Goal: Information Seeking & Learning: Learn about a topic

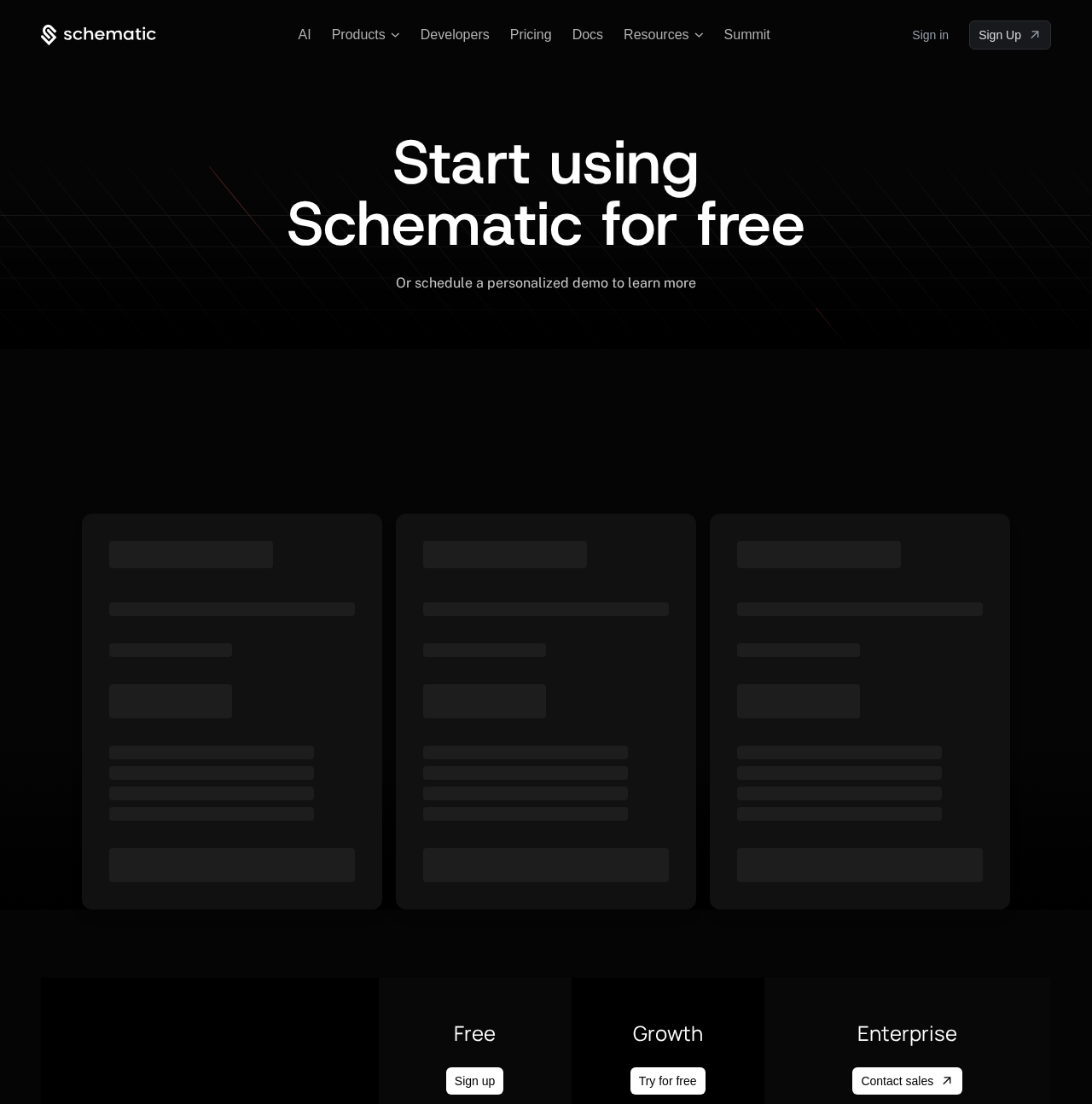
click at [94, 37] on icon at bounding box center [98, 36] width 115 height 22
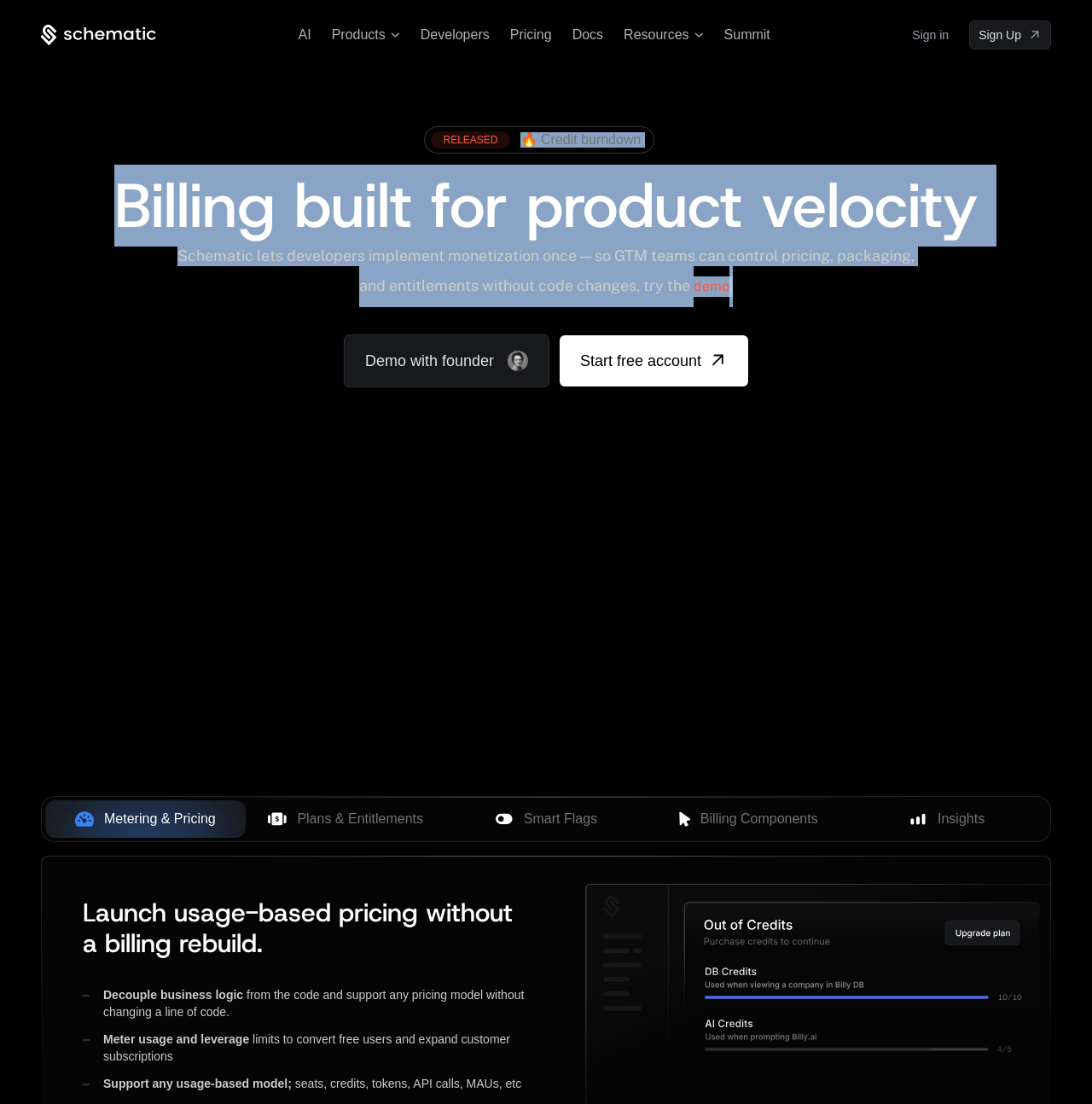
drag, startPoint x: 527, startPoint y: 86, endPoint x: 845, endPoint y: 279, distance: 372.0
click at [845, 279] on div "RELEASED 🔥 Credit burndown Billing built for product velocity Schematic lets de…" at bounding box center [546, 252] width 1092 height 406
click at [845, 278] on div "Schematic lets developers implement monetization once — so GTM teams can contro…" at bounding box center [546, 277] width 758 height 61
drag, startPoint x: 842, startPoint y: 268, endPoint x: 793, endPoint y: 112, distance: 163.5
click at [793, 112] on div "RELEASED 🔥 Credit burndown Billing built for product velocity Schematic lets de…" at bounding box center [546, 252] width 1092 height 406
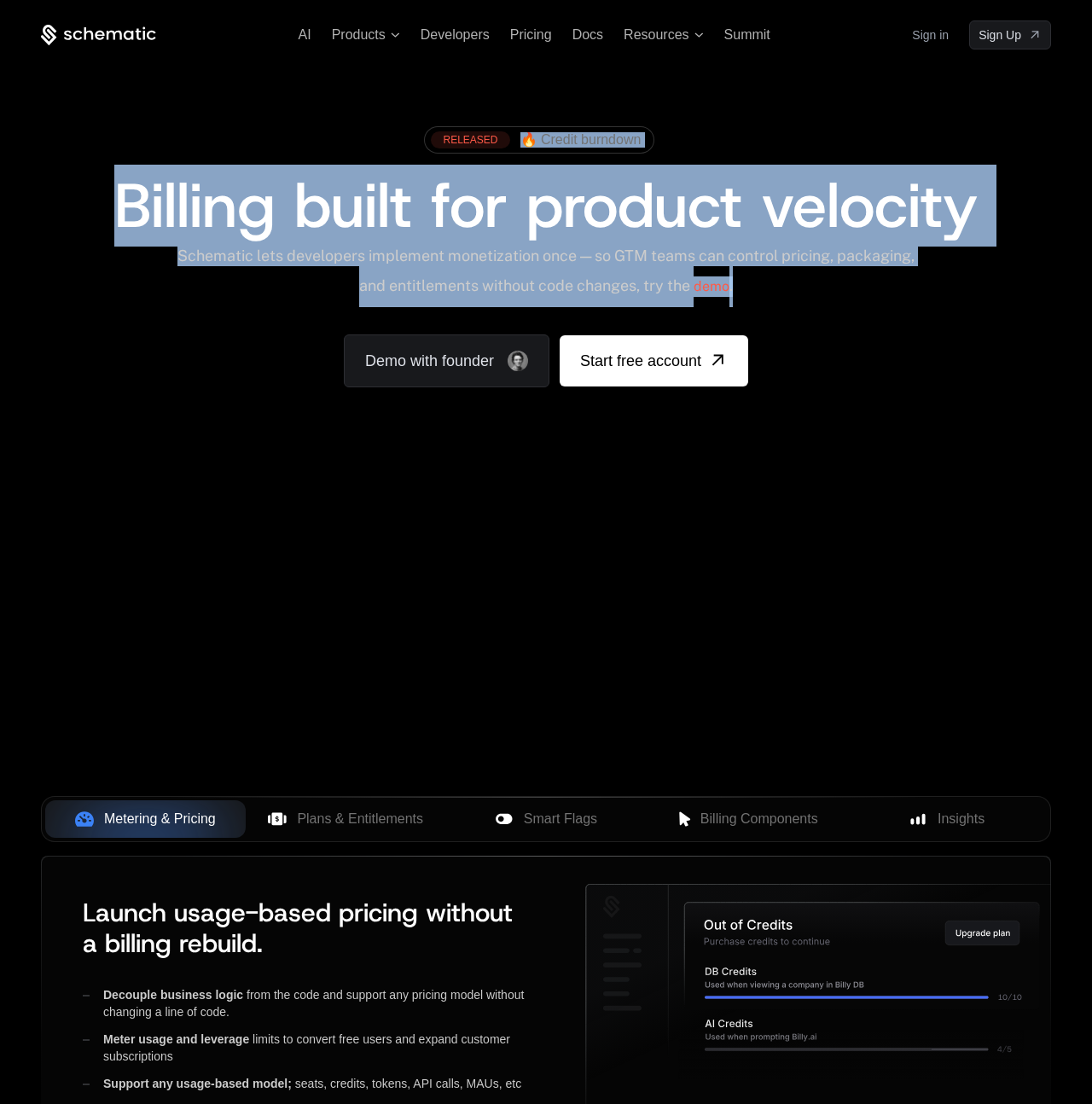
drag, startPoint x: 793, startPoint y: 112, endPoint x: 805, endPoint y: 115, distance: 12.4
click at [797, 115] on div "RELEASED 🔥 Credit burndown Billing built for product velocity Schematic lets de…" at bounding box center [546, 252] width 1092 height 406
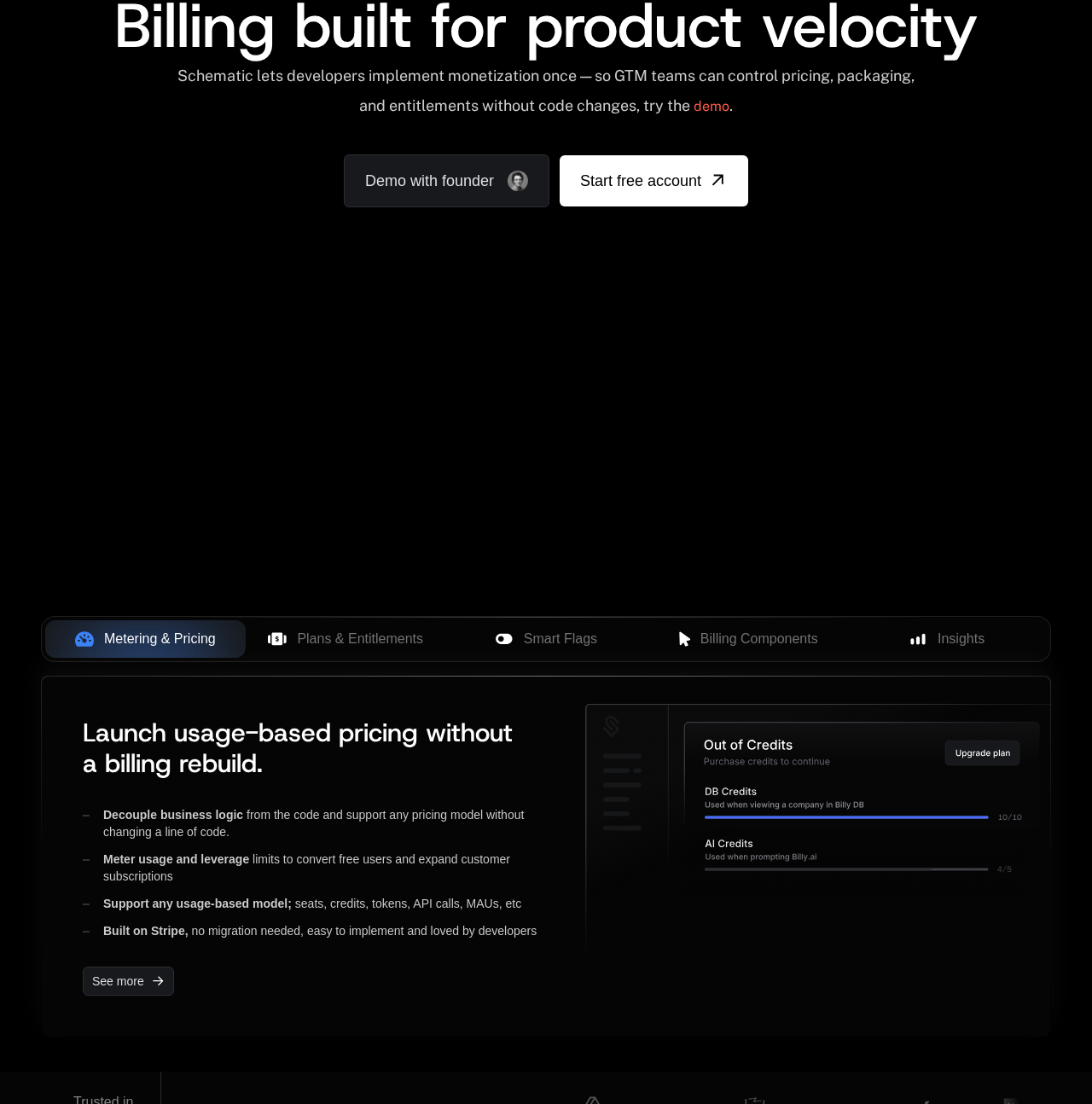
scroll to position [209, 0]
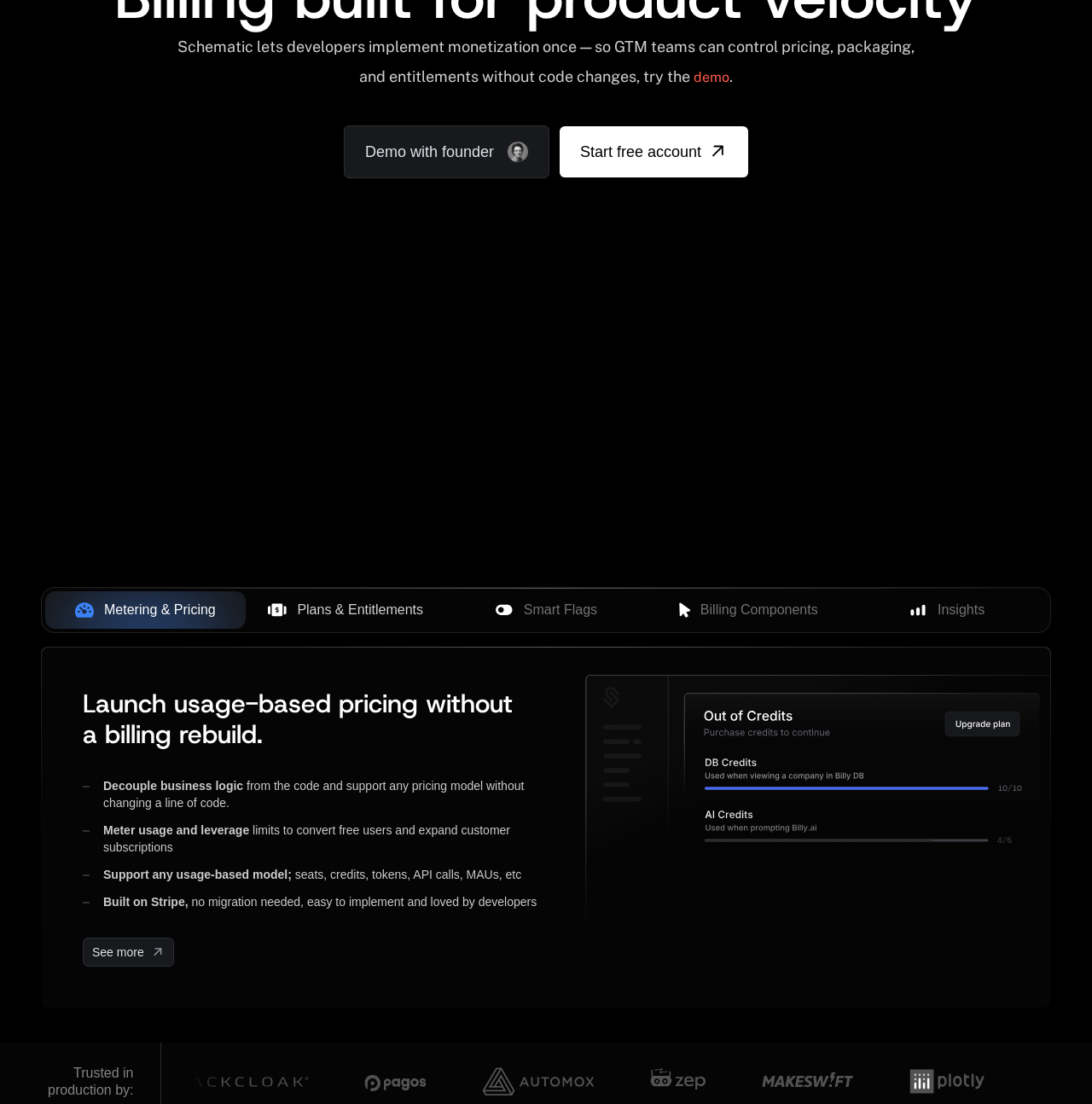
click at [337, 617] on span "Plans & Entitlements" at bounding box center [360, 610] width 126 height 21
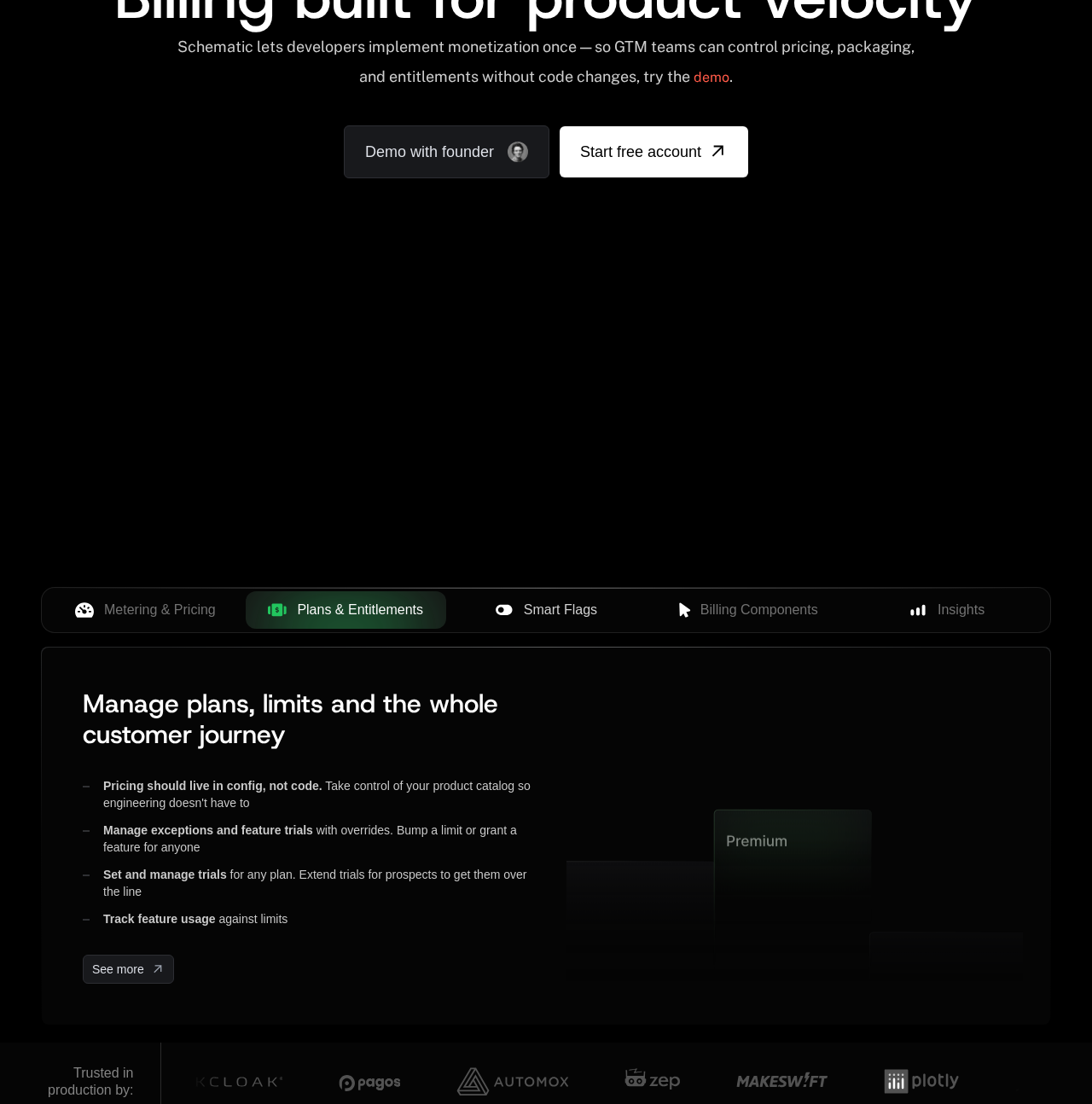
click at [552, 614] on span "Smart Flags" at bounding box center [560, 610] width 74 height 21
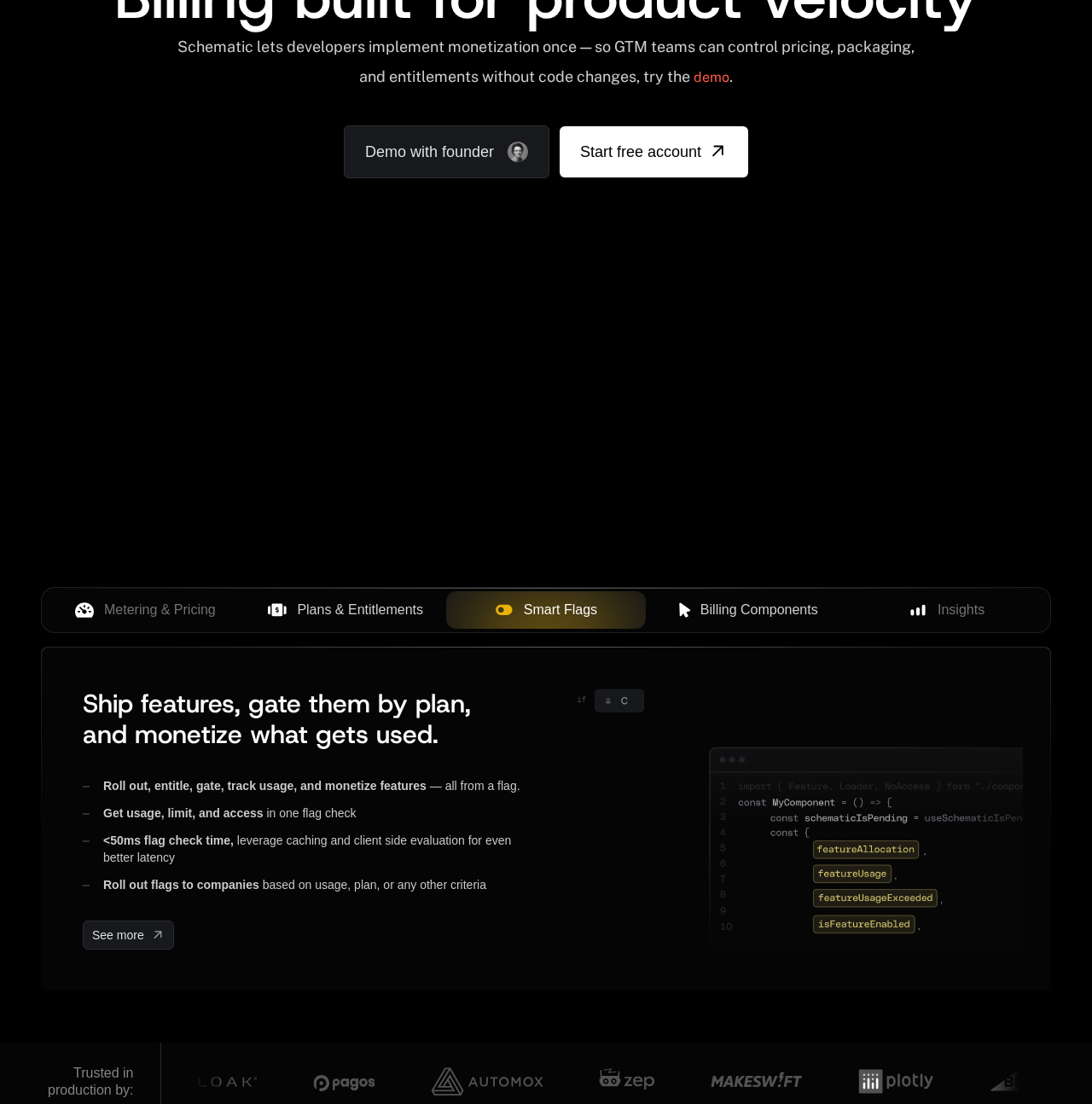
click at [761, 604] on span "Billing Components" at bounding box center [759, 610] width 118 height 21
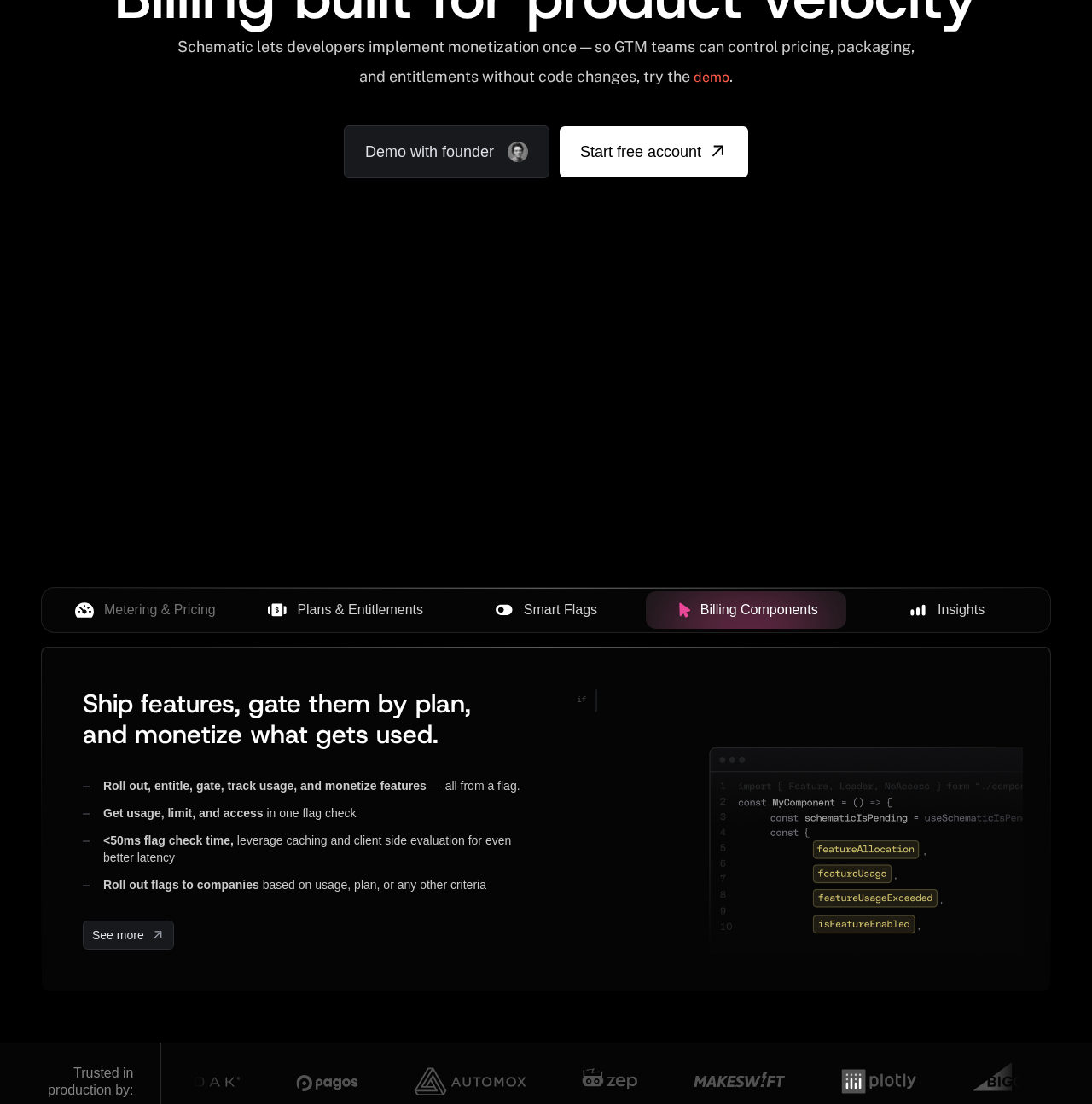
drag, startPoint x: 952, startPoint y: 609, endPoint x: 964, endPoint y: 611, distance: 12.2
click at [964, 611] on span "Insights" at bounding box center [961, 610] width 47 height 21
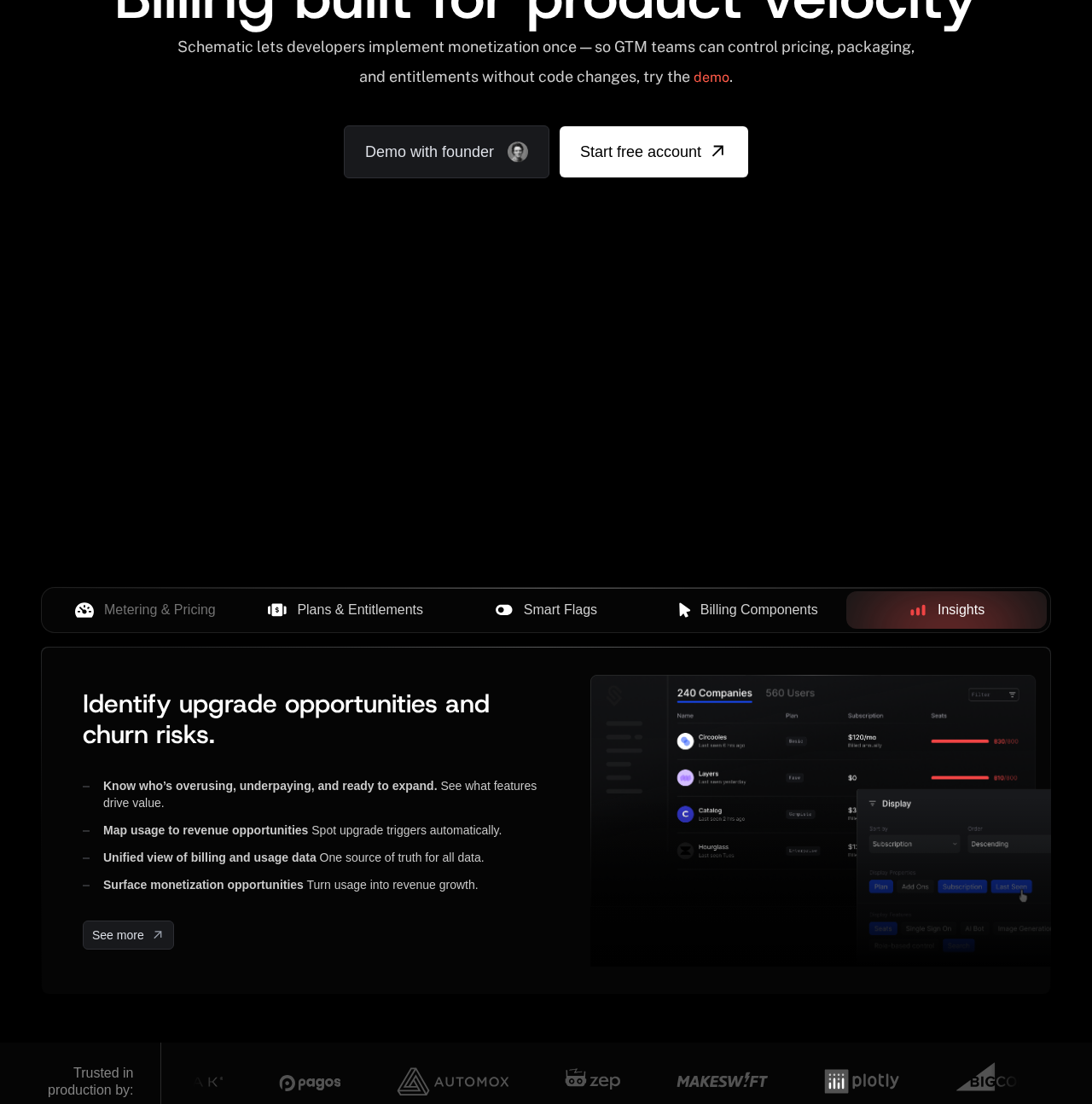
scroll to position [0, 0]
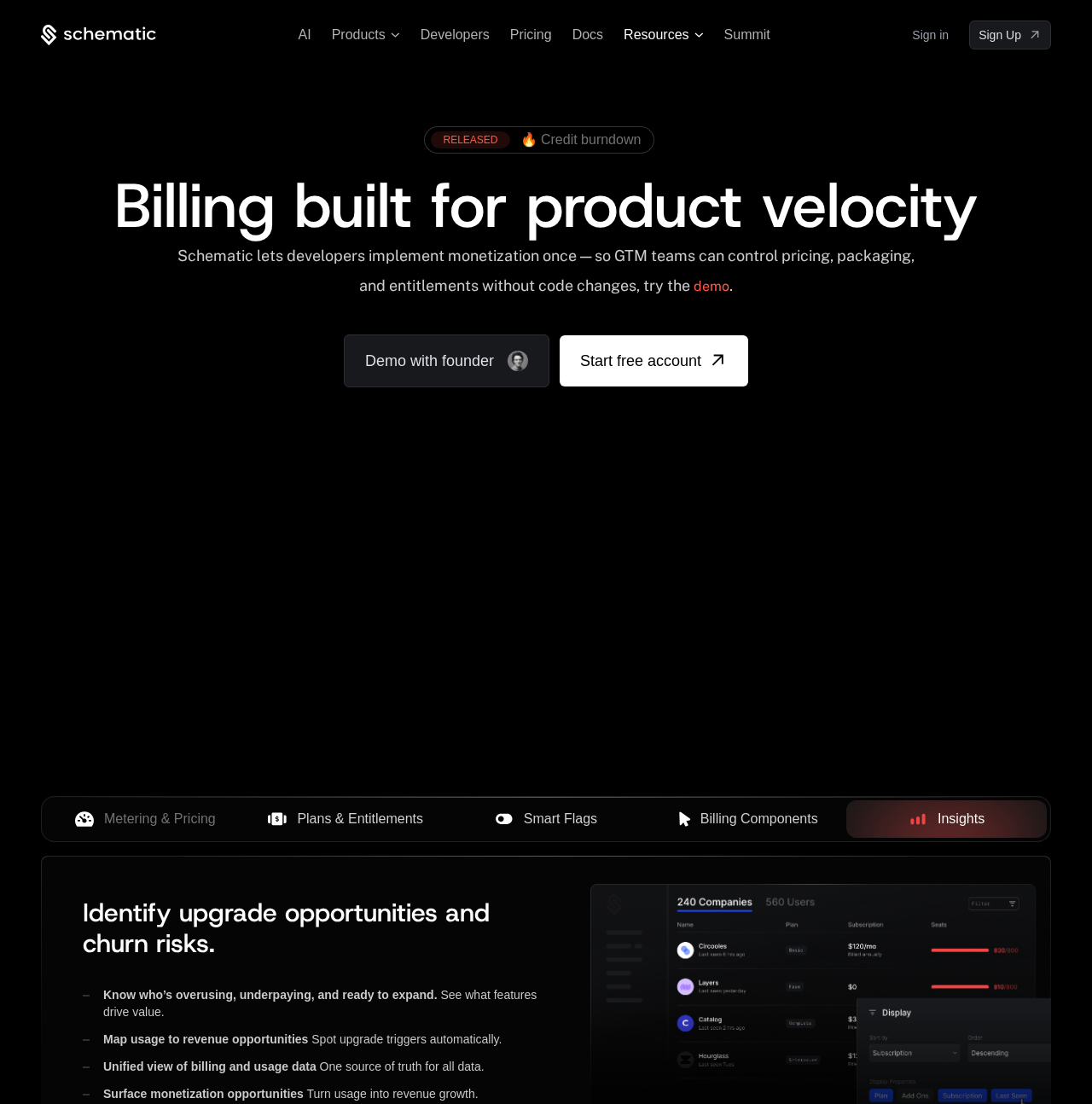
click at [667, 33] on span "Resources" at bounding box center [656, 36] width 65 height 16
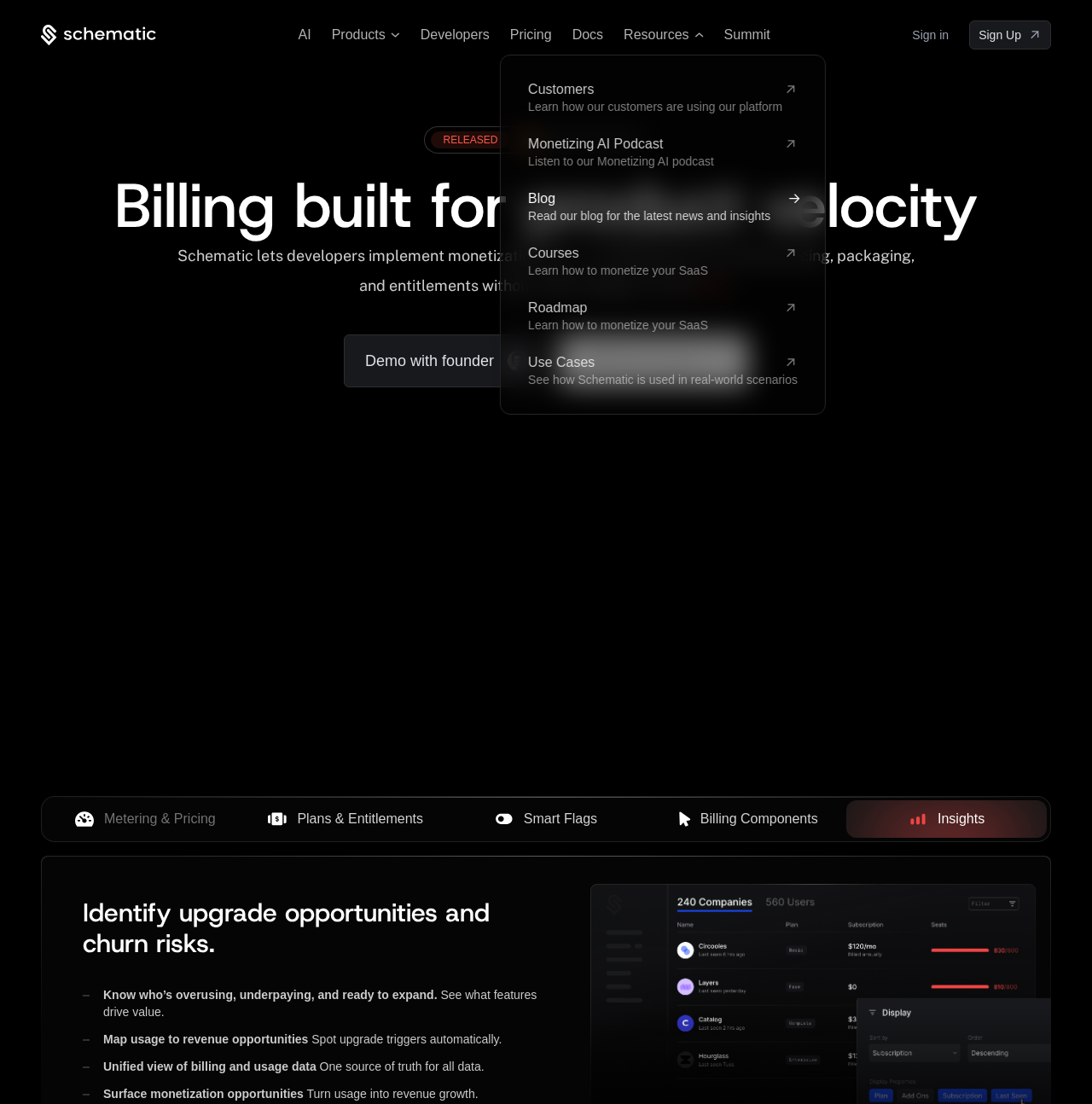
click at [600, 217] on span "Read our blog for the latest news and insights" at bounding box center [649, 216] width 242 height 14
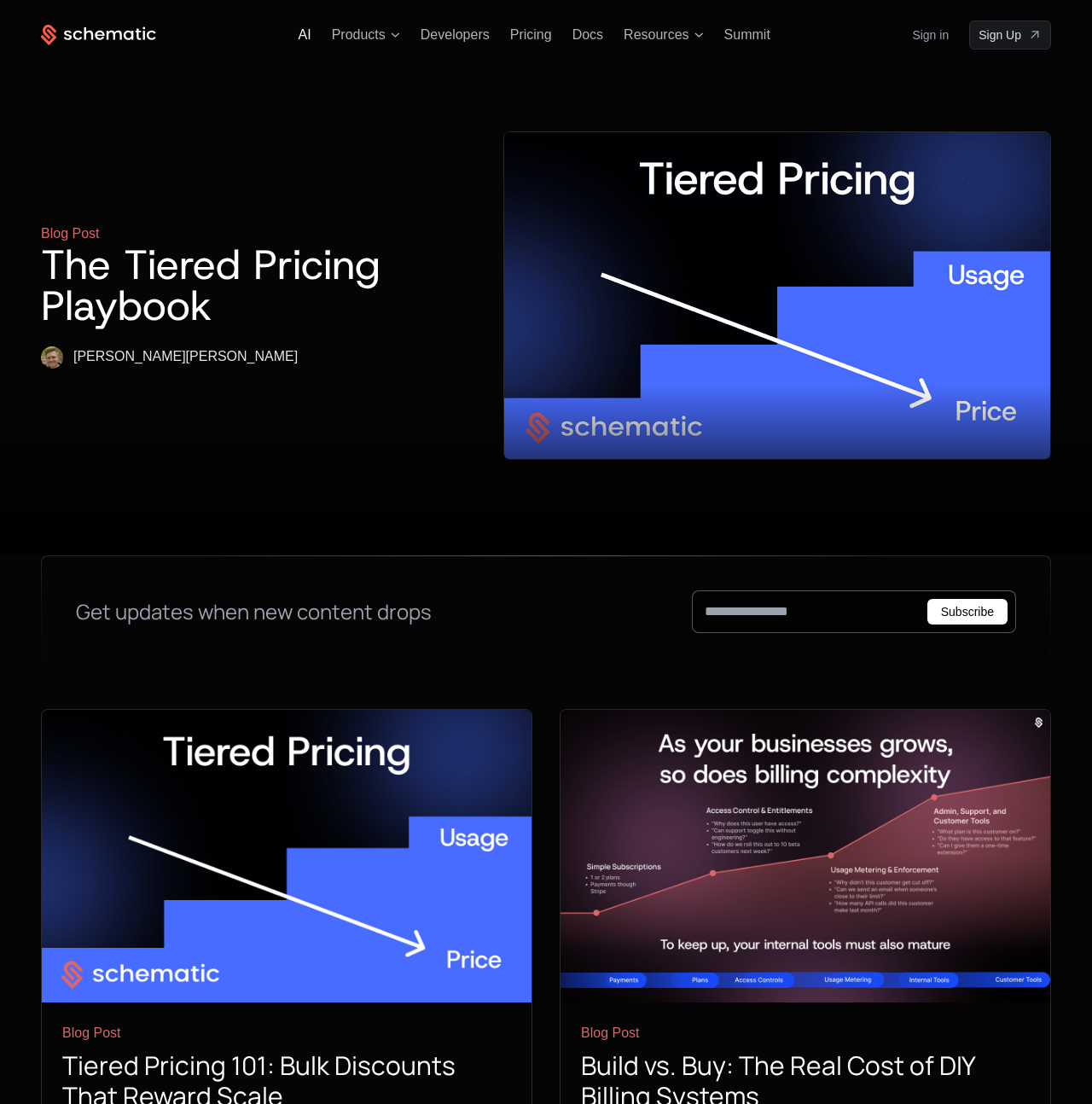
click at [305, 36] on span "AI" at bounding box center [305, 35] width 13 height 15
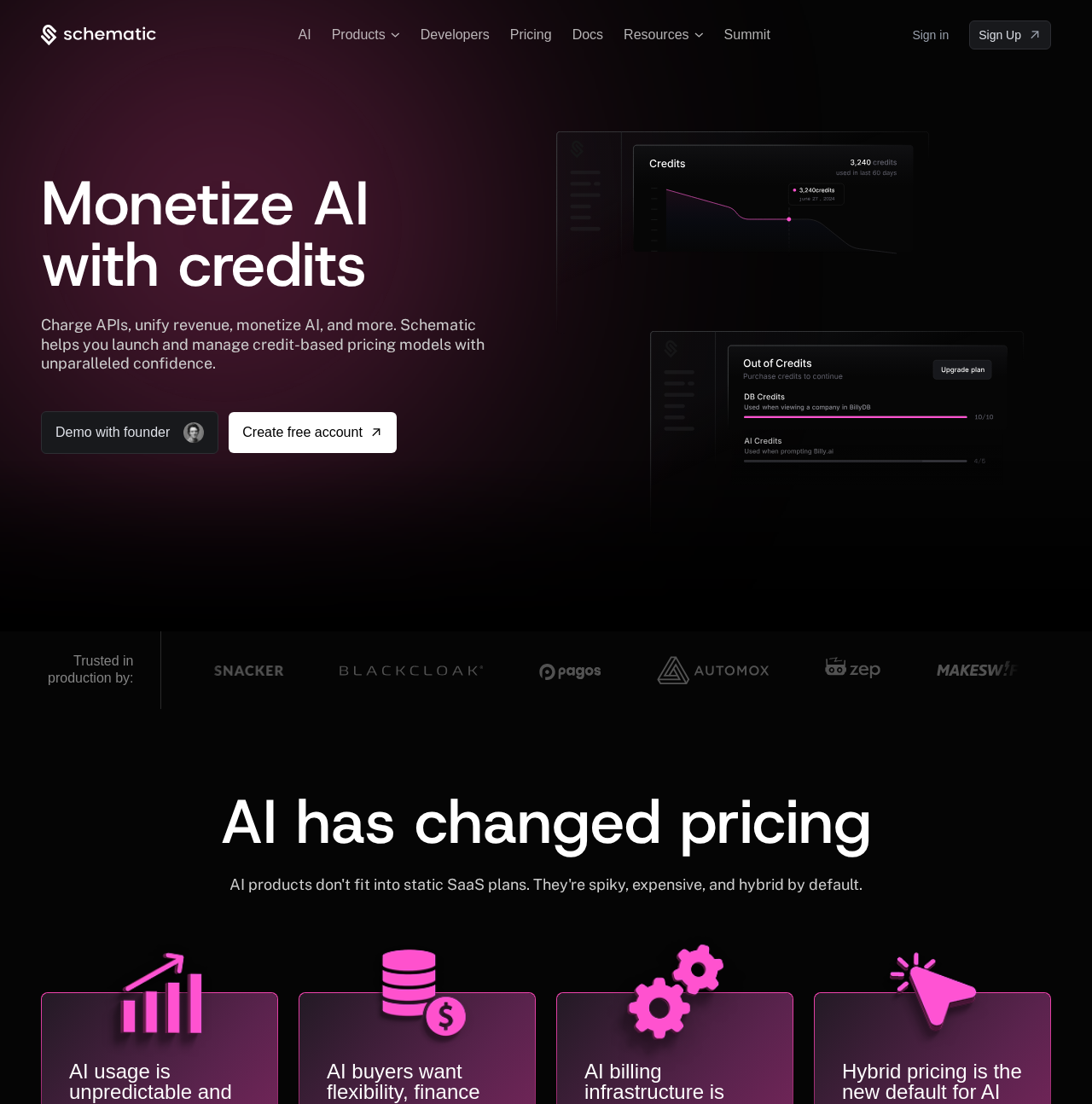
drag, startPoint x: 567, startPoint y: 707, endPoint x: 564, endPoint y: 670, distance: 37.1
click at [566, 702] on div at bounding box center [605, 670] width 889 height 78
click at [564, 670] on img at bounding box center [561, 670] width 61 height 50
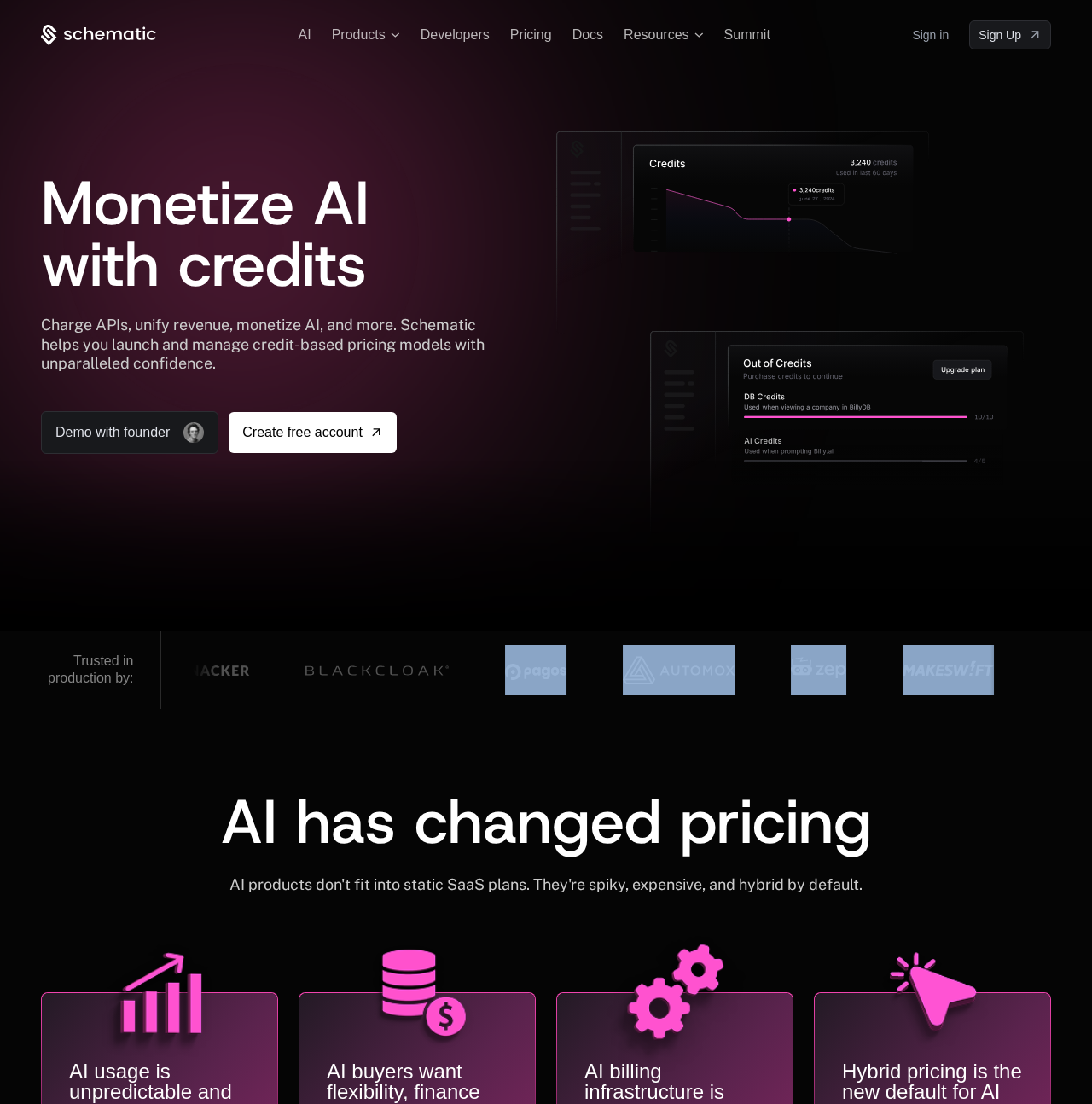
drag, startPoint x: 506, startPoint y: 680, endPoint x: 903, endPoint y: 694, distance: 397.2
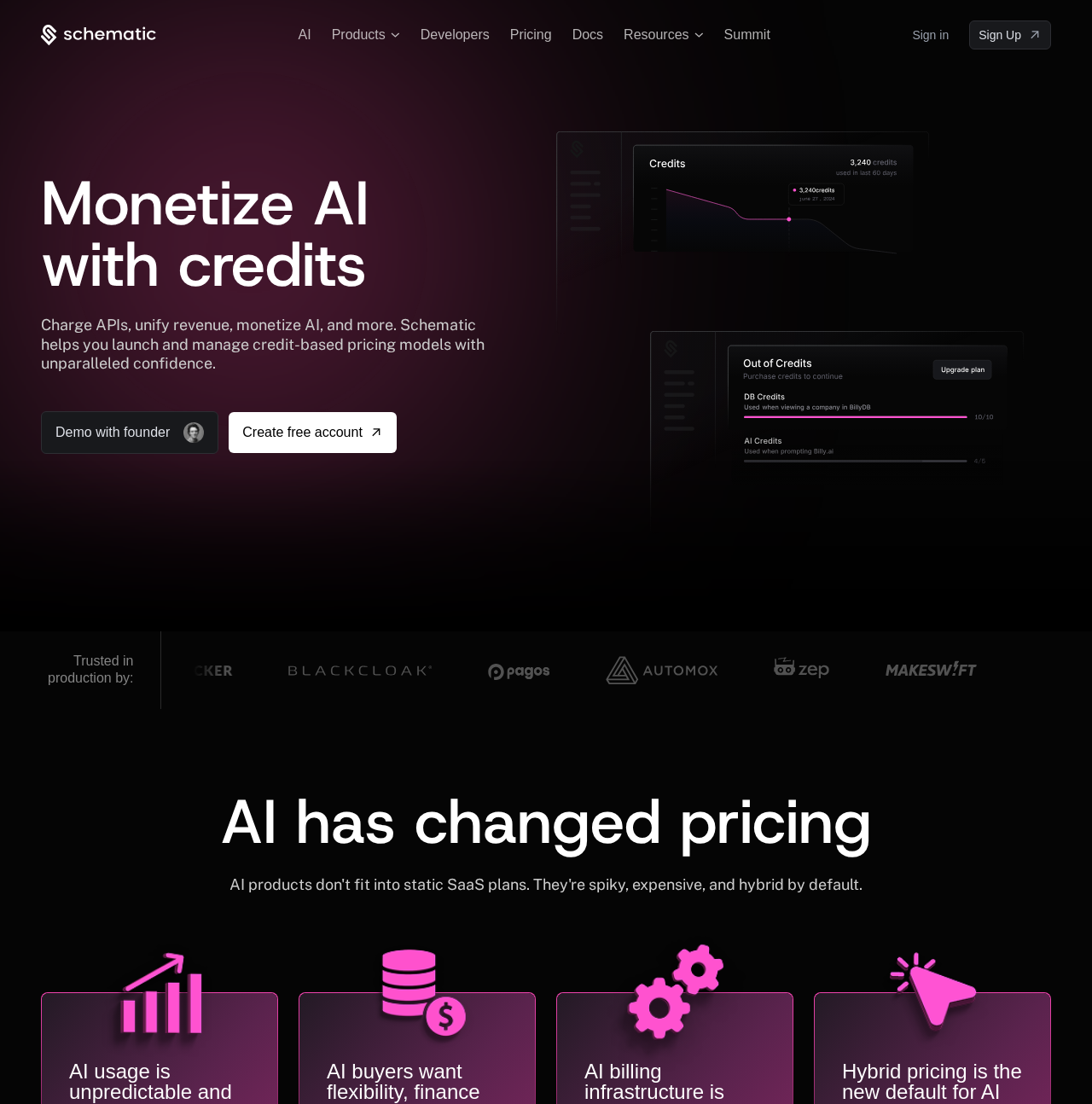
click at [870, 731] on div "AI has changed pricing AI products don't fit into static SaaS plans. They're sp…" at bounding box center [546, 1029] width 1092 height 640
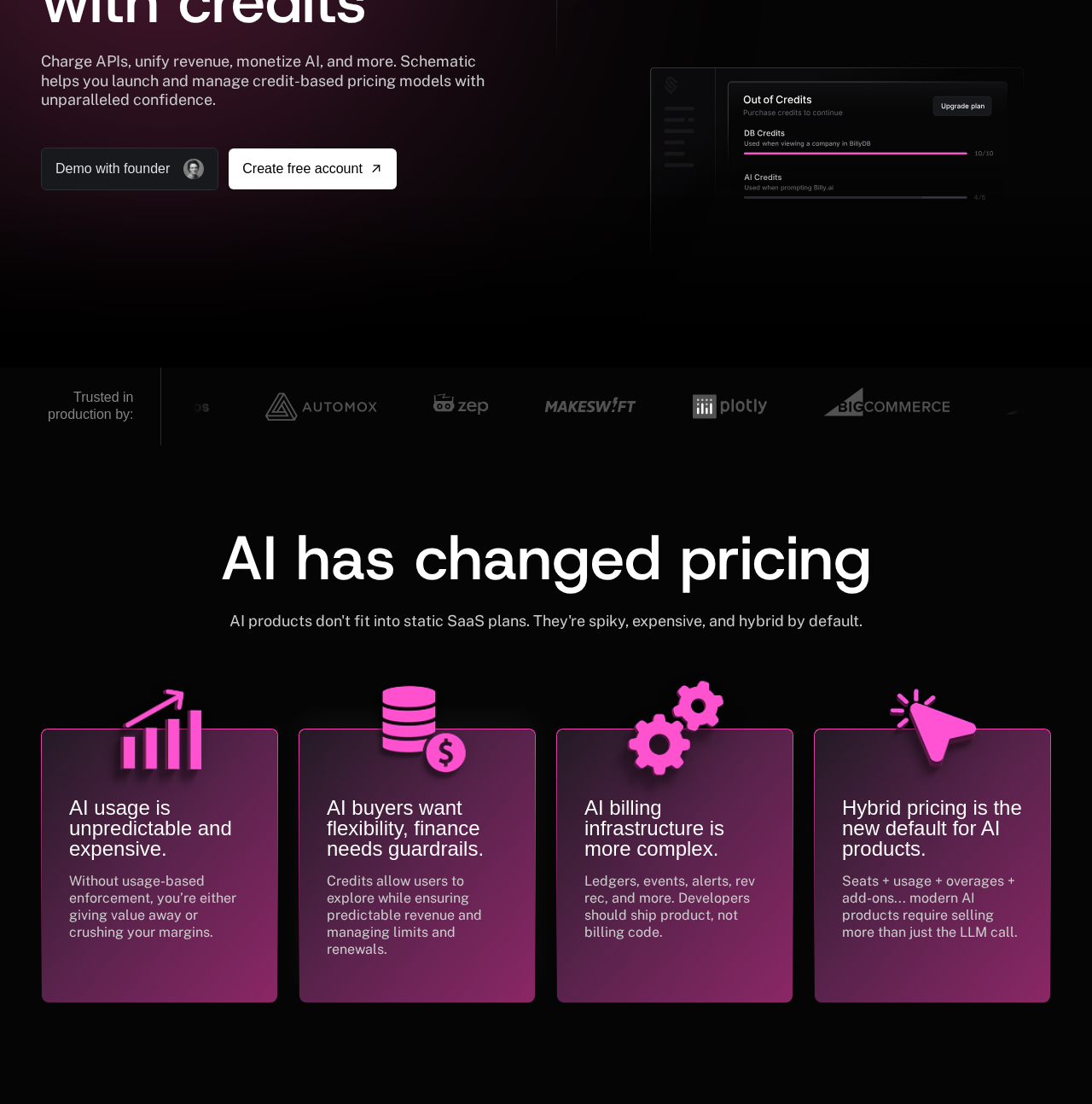
scroll to position [426, 0]
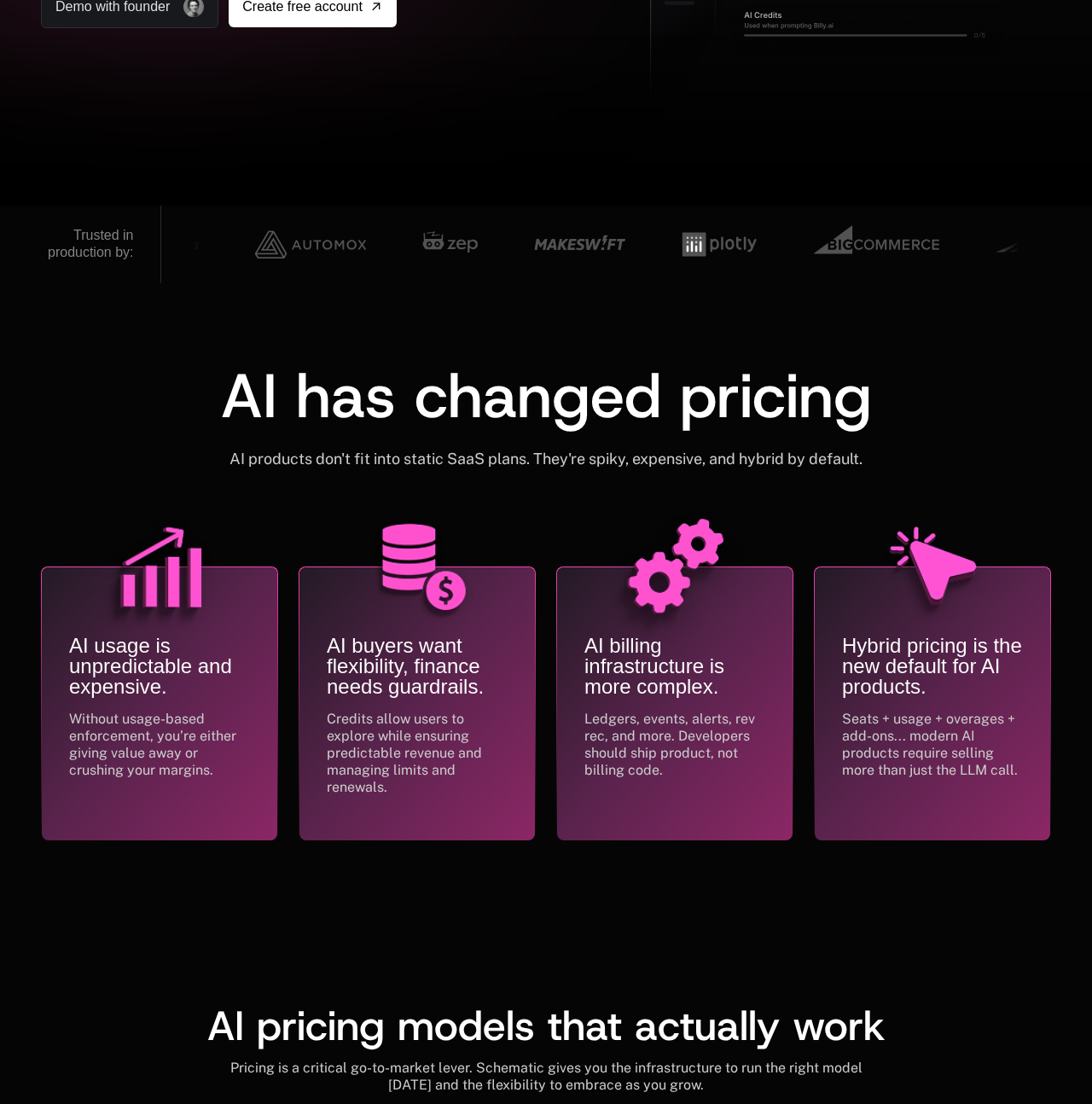
click at [240, 451] on div "AI products don't fit into static SaaS plans. They're spiky, expensive, and hyb…" at bounding box center [546, 459] width 656 height 24
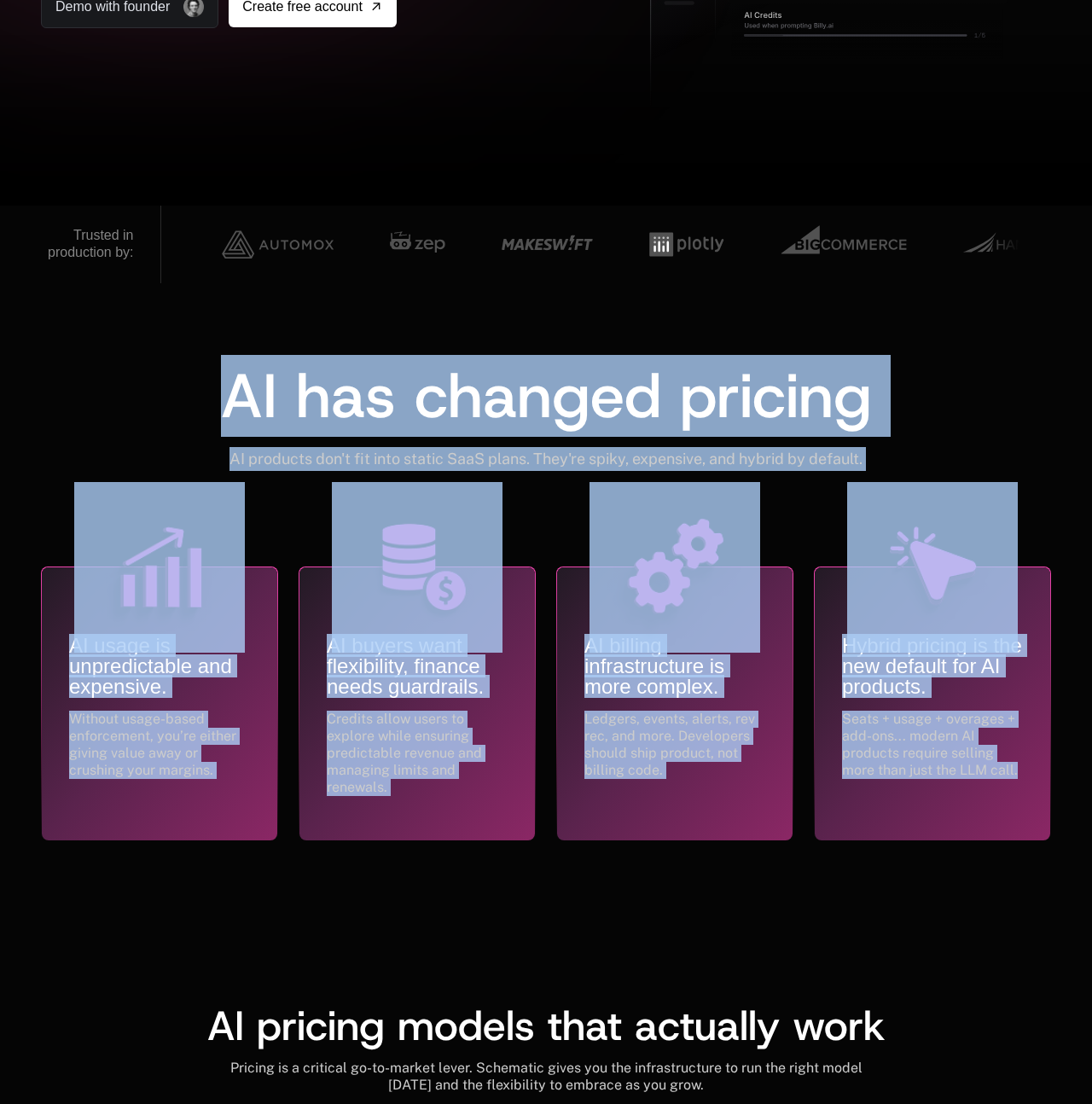
drag, startPoint x: 544, startPoint y: 489, endPoint x: 973, endPoint y: 988, distance: 658.1
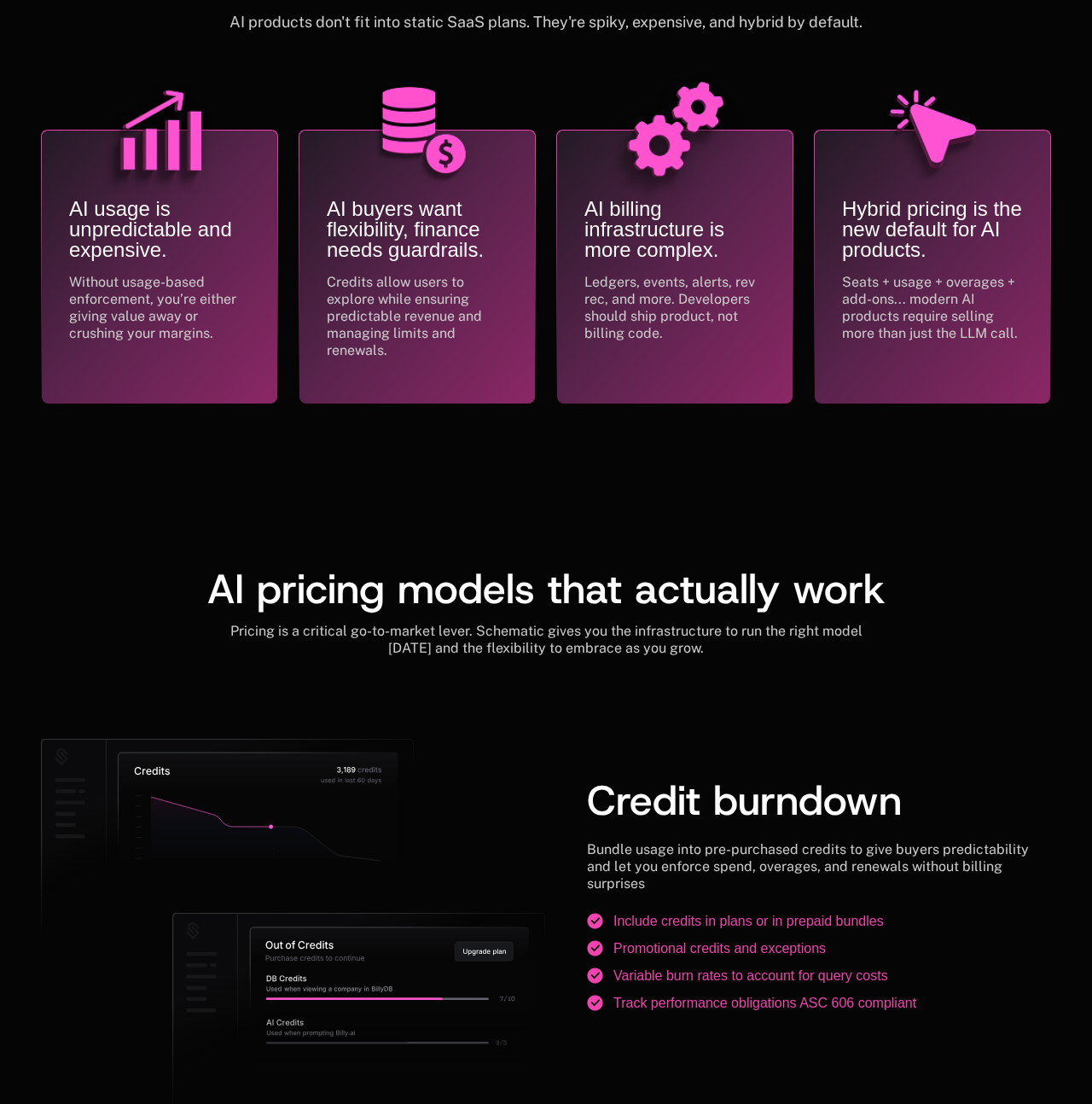
scroll to position [1070, 0]
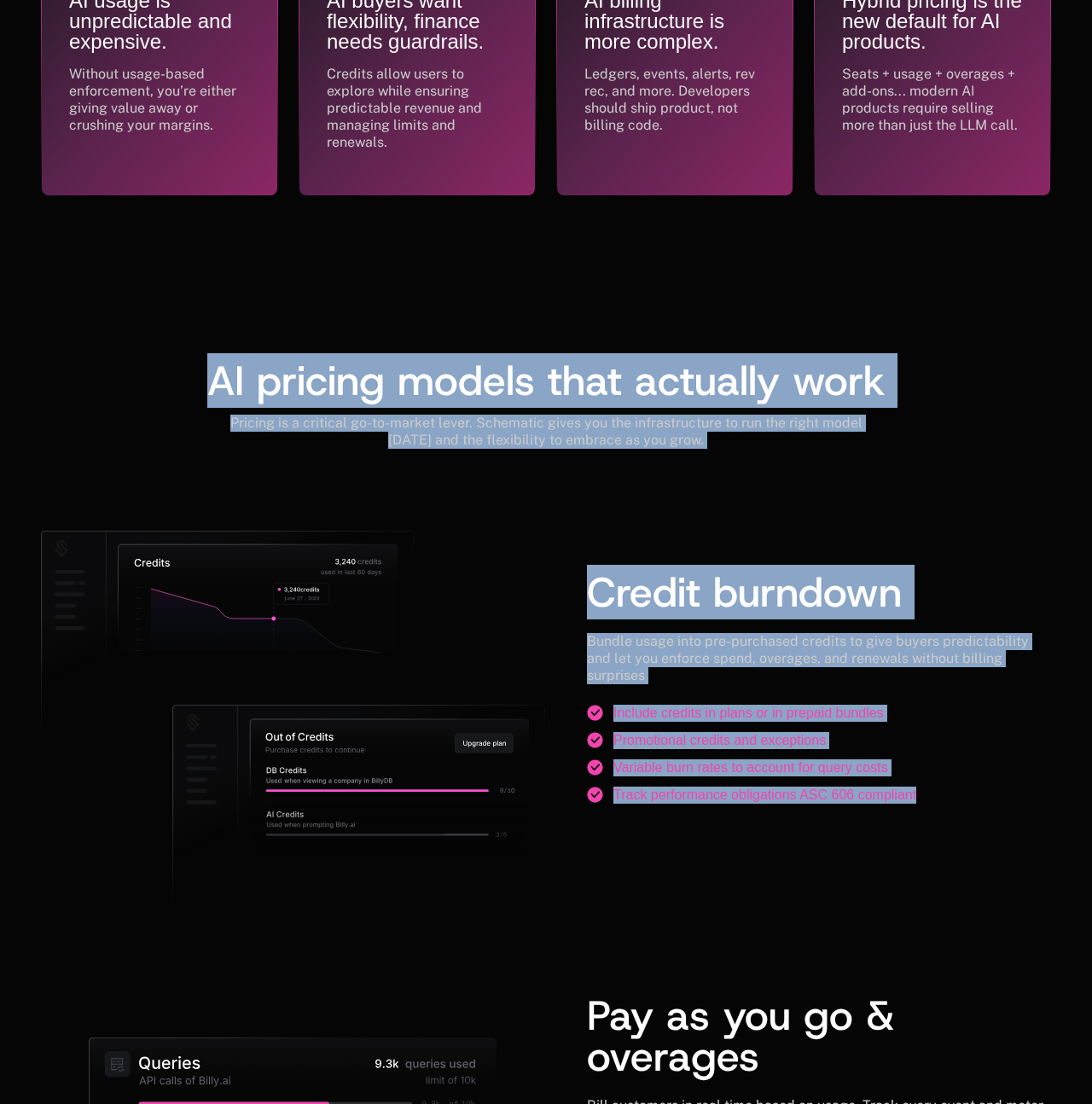
drag, startPoint x: 278, startPoint y: 340, endPoint x: 939, endPoint y: 939, distance: 892.0
click at [939, 953] on div "Pay as you go & overages Bill customers in real time based on usage. Track ever…" at bounding box center [819, 1094] width 464 height 283
drag, startPoint x: 939, startPoint y: 939, endPoint x: 191, endPoint y: 295, distance: 987.0
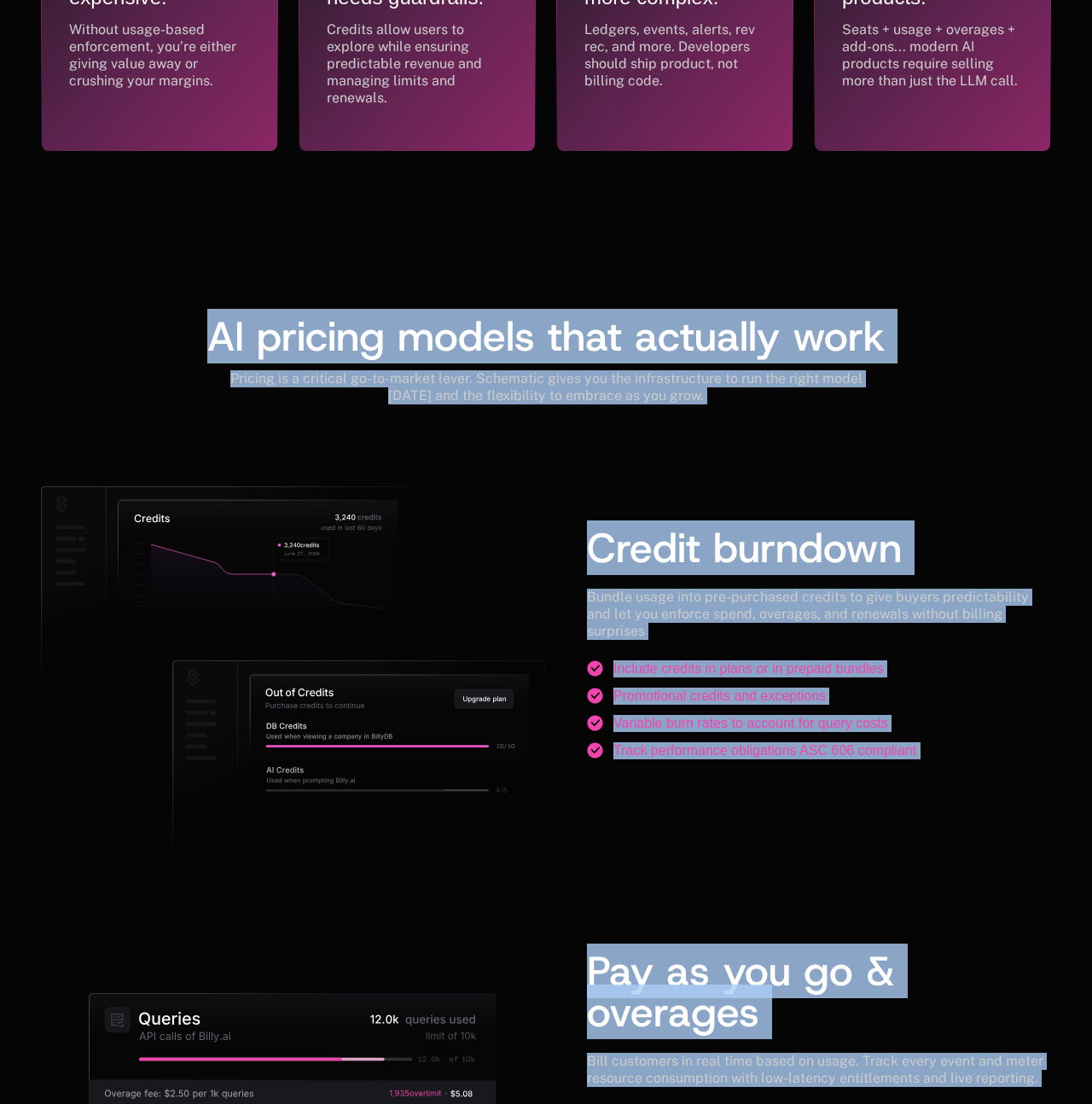
scroll to position [1142, 0]
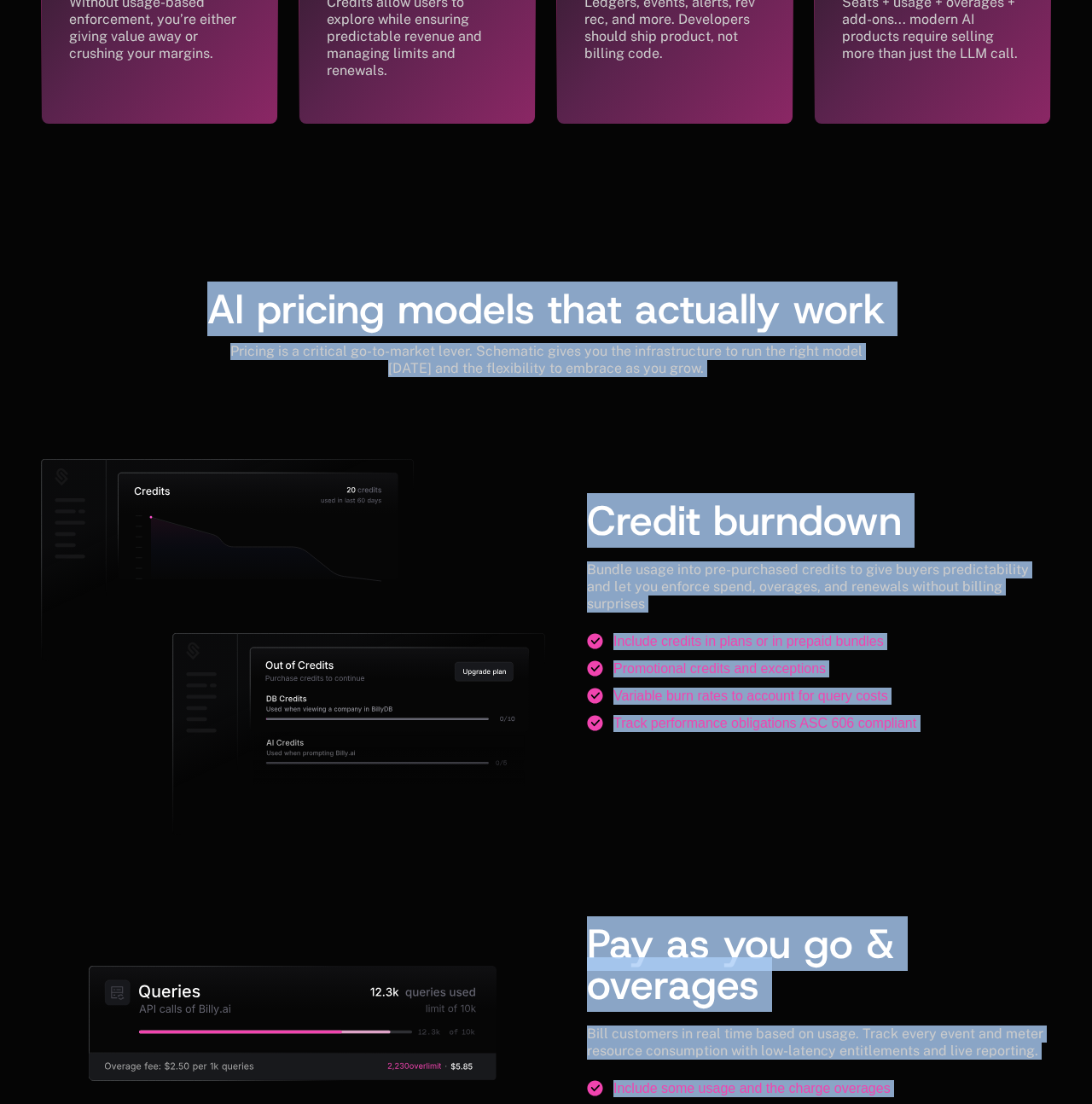
drag, startPoint x: 191, startPoint y: 297, endPoint x: 792, endPoint y: 836, distance: 807.3
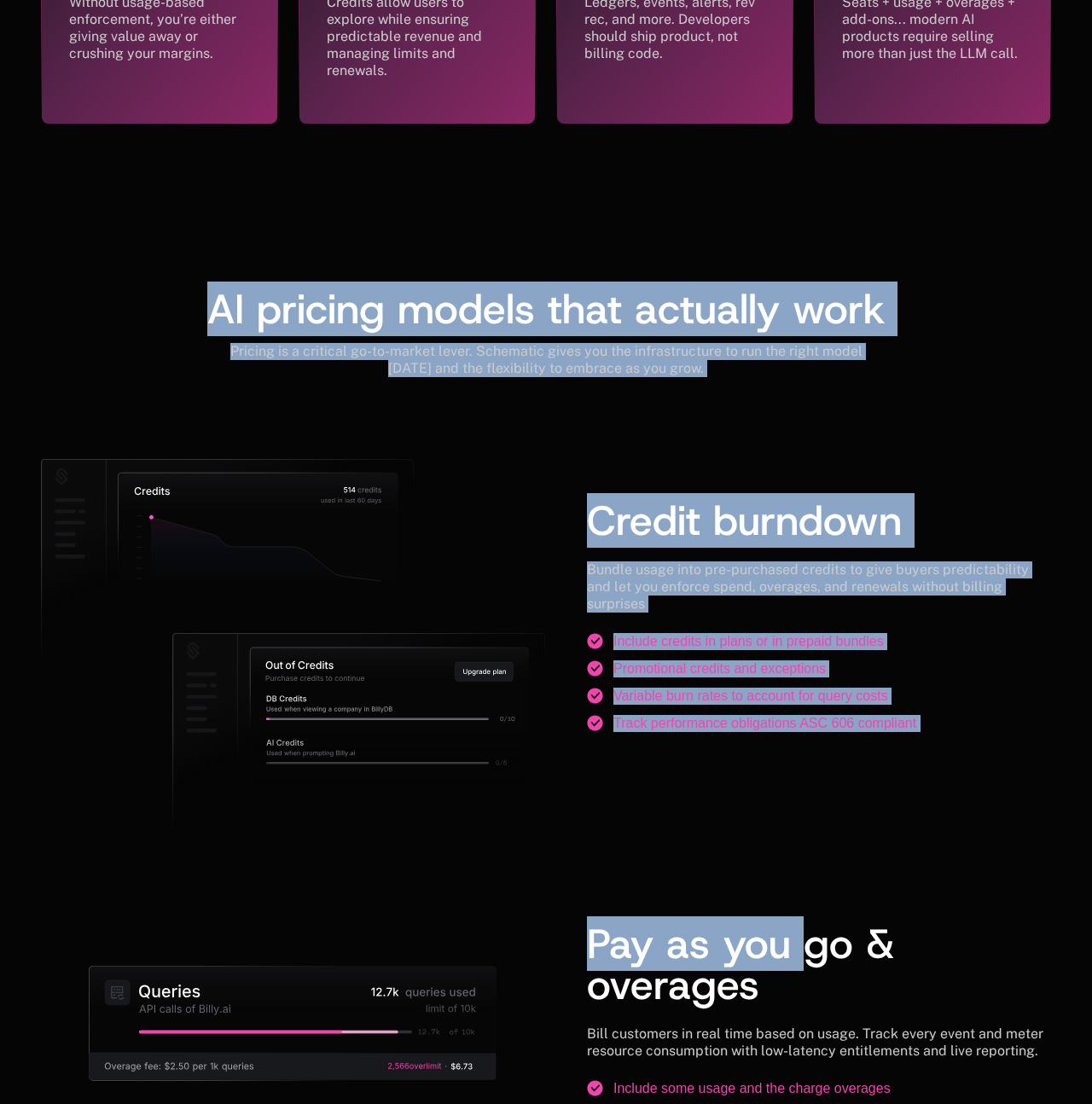
drag, startPoint x: 755, startPoint y: 703, endPoint x: 620, endPoint y: 673, distance: 138.3
click at [683, 694] on ul "Include credits in plans or in prepaid bundles Promotional credits and exceptio…" at bounding box center [819, 682] width 464 height 99
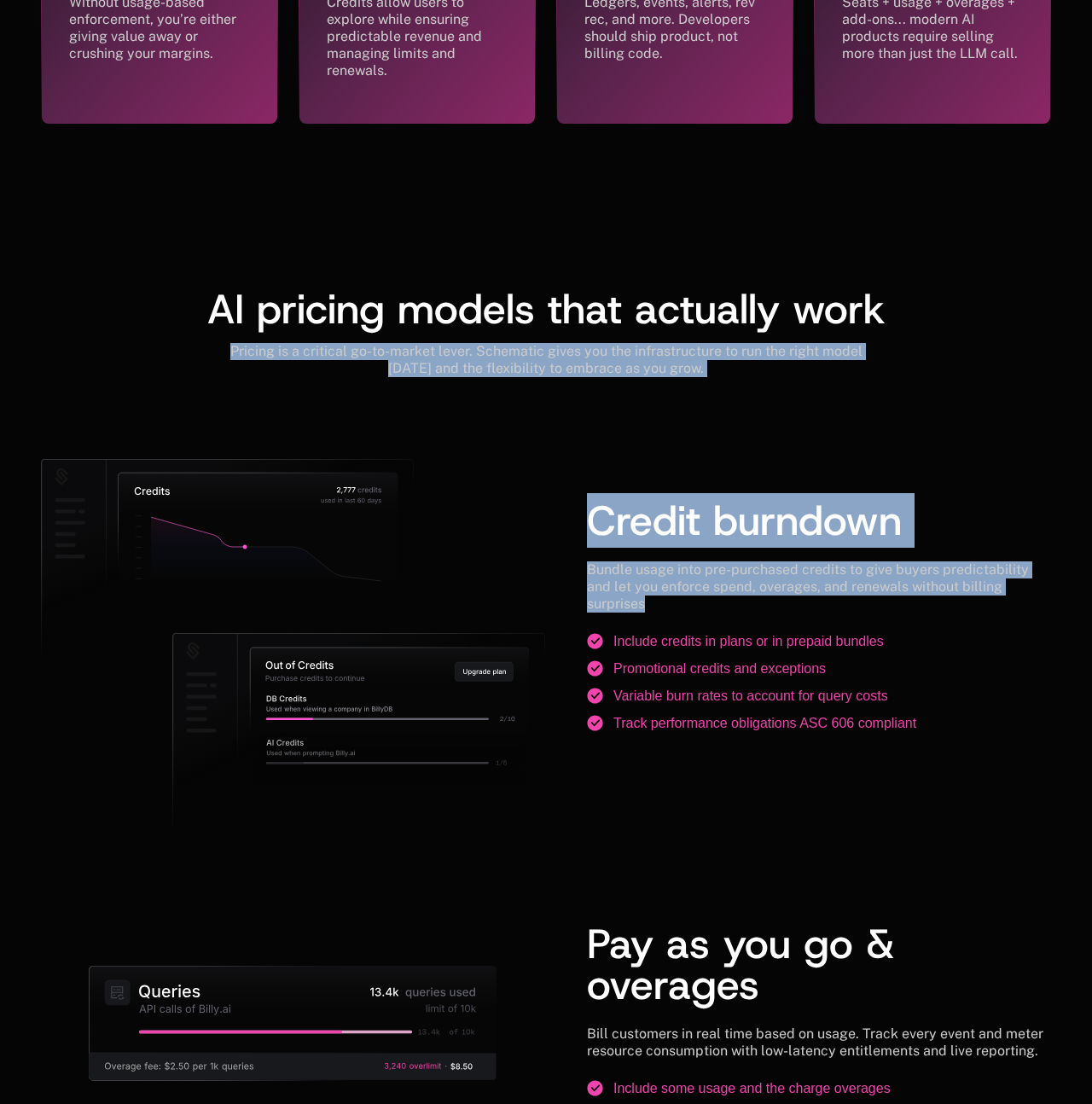
drag, startPoint x: 708, startPoint y: 709, endPoint x: 786, endPoint y: 850, distance: 161.1
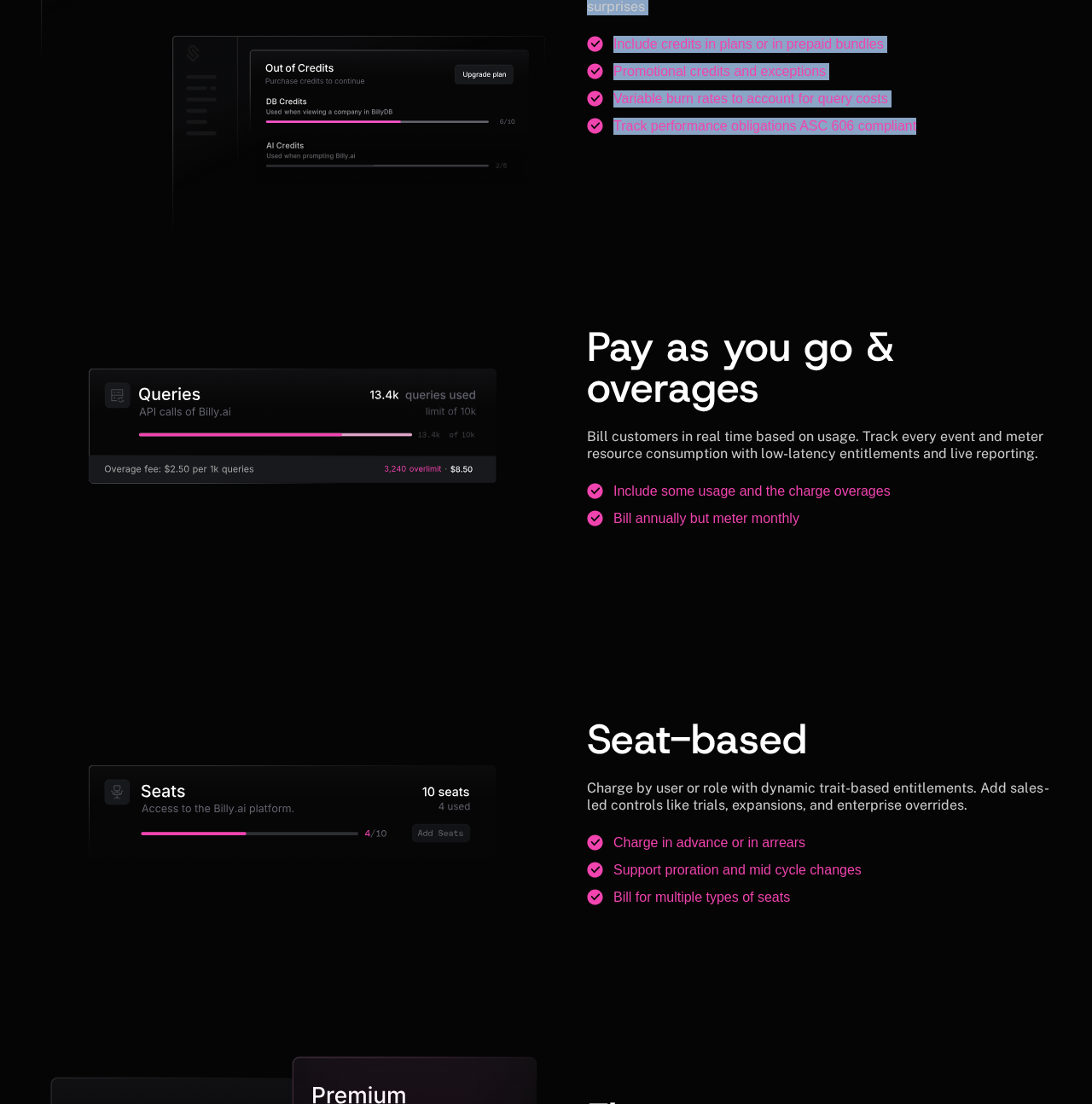
scroll to position [2116, 0]
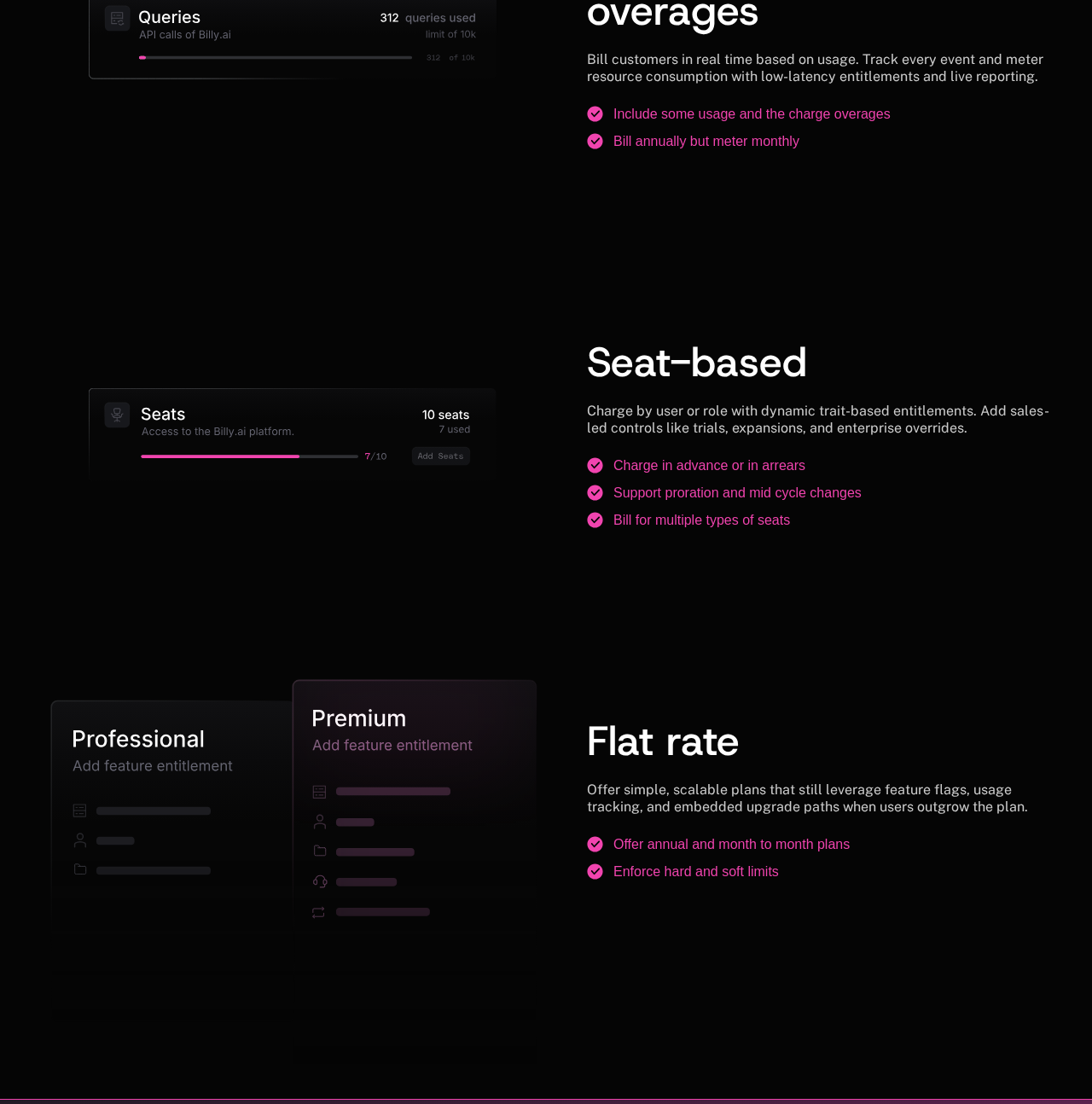
click at [696, 300] on div "Seat-based Charge by user or role with dynamic trait-based entitlements. Add sa…" at bounding box center [819, 435] width 464 height 269
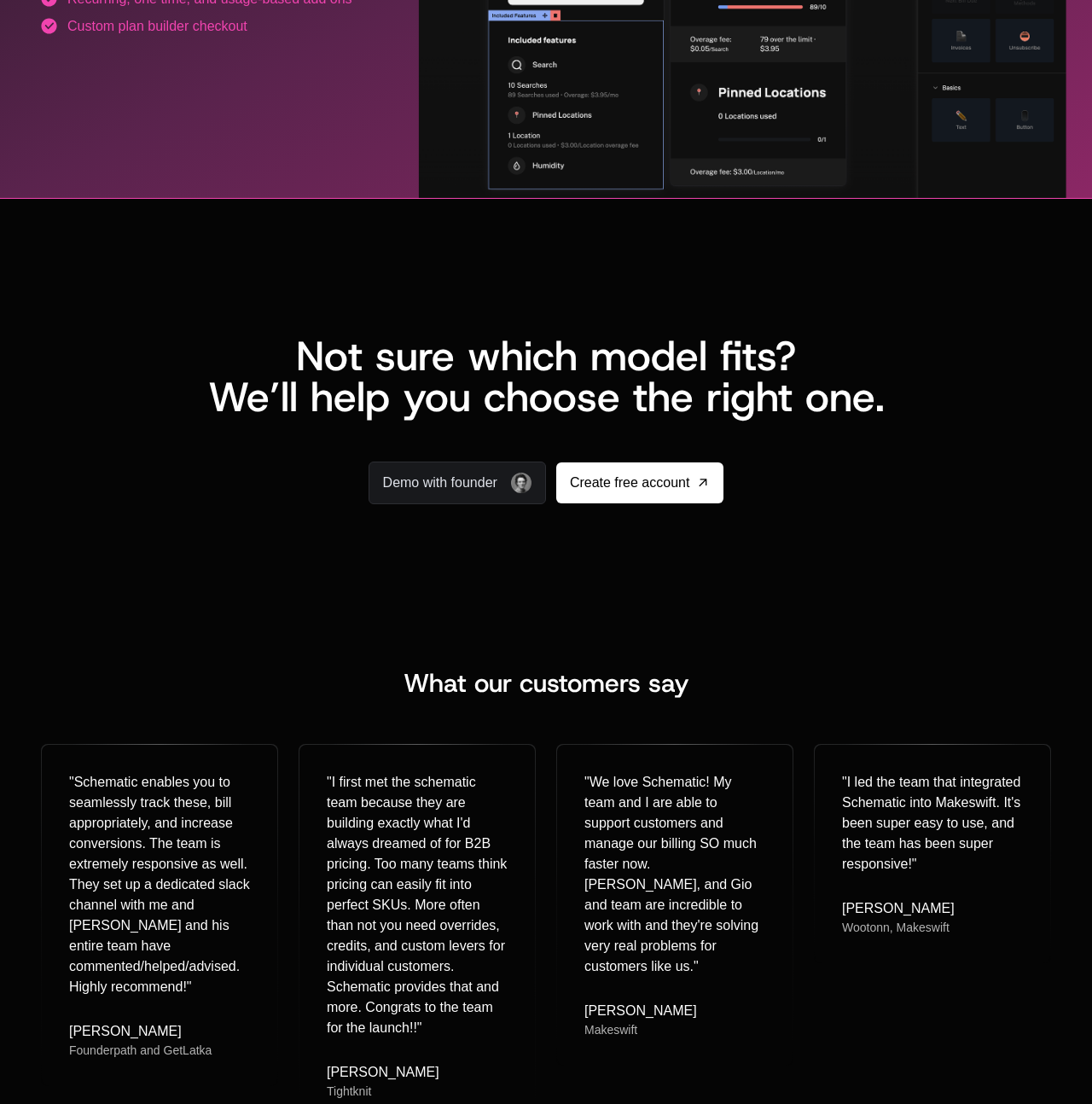
scroll to position [3718, 0]
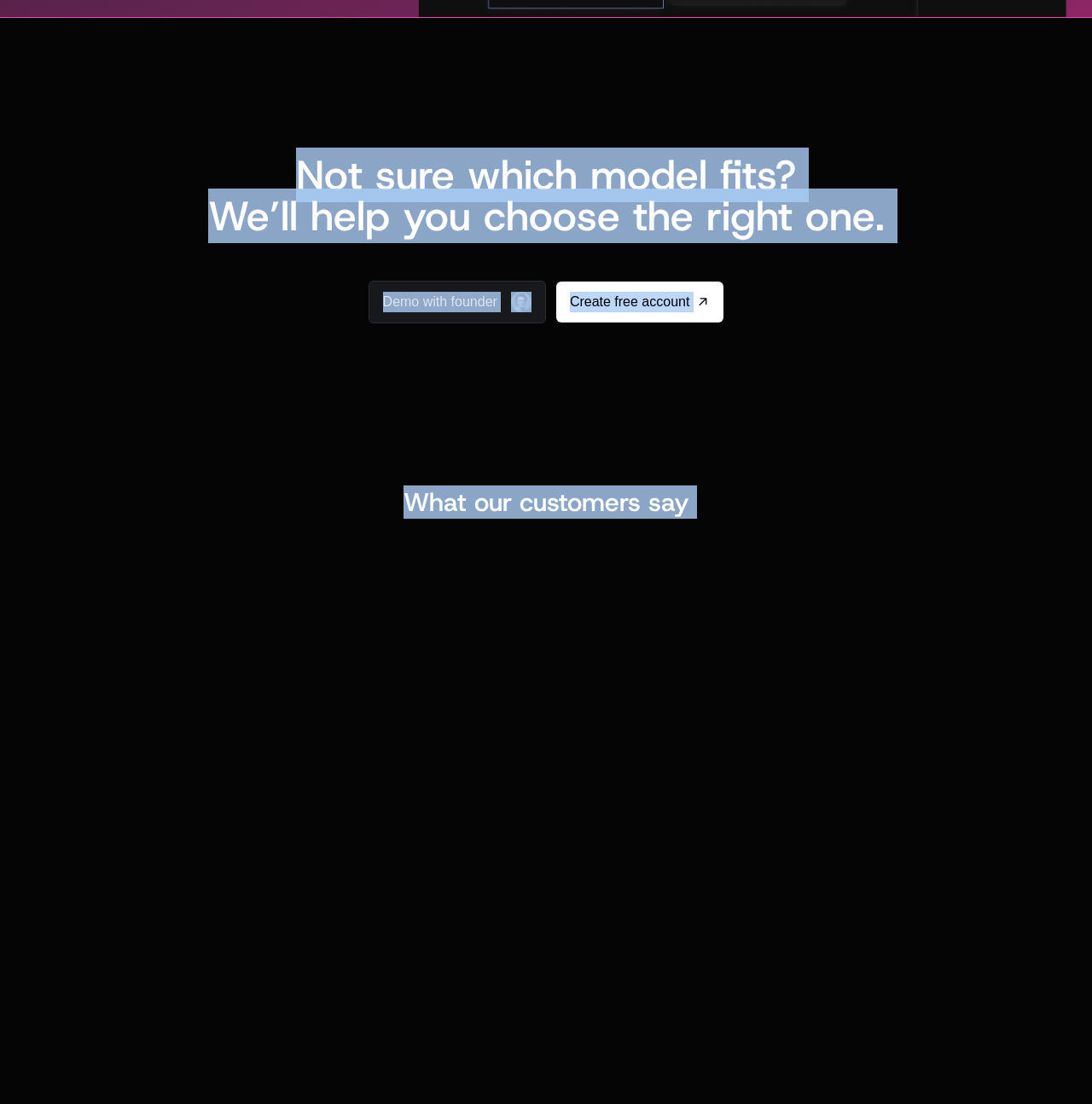
drag, startPoint x: 286, startPoint y: 113, endPoint x: 899, endPoint y: 967, distance: 1051.2
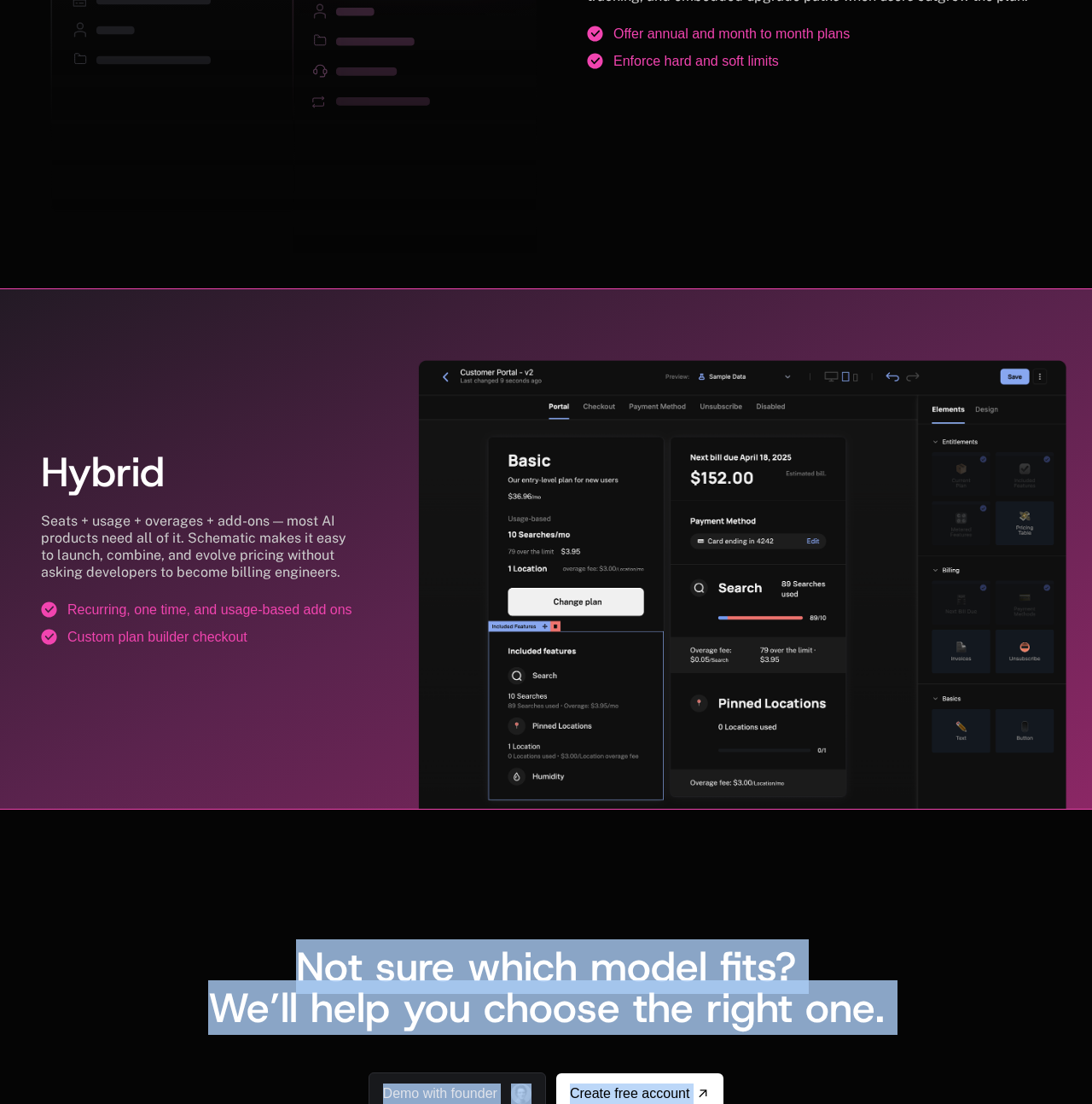
scroll to position [3260, 0]
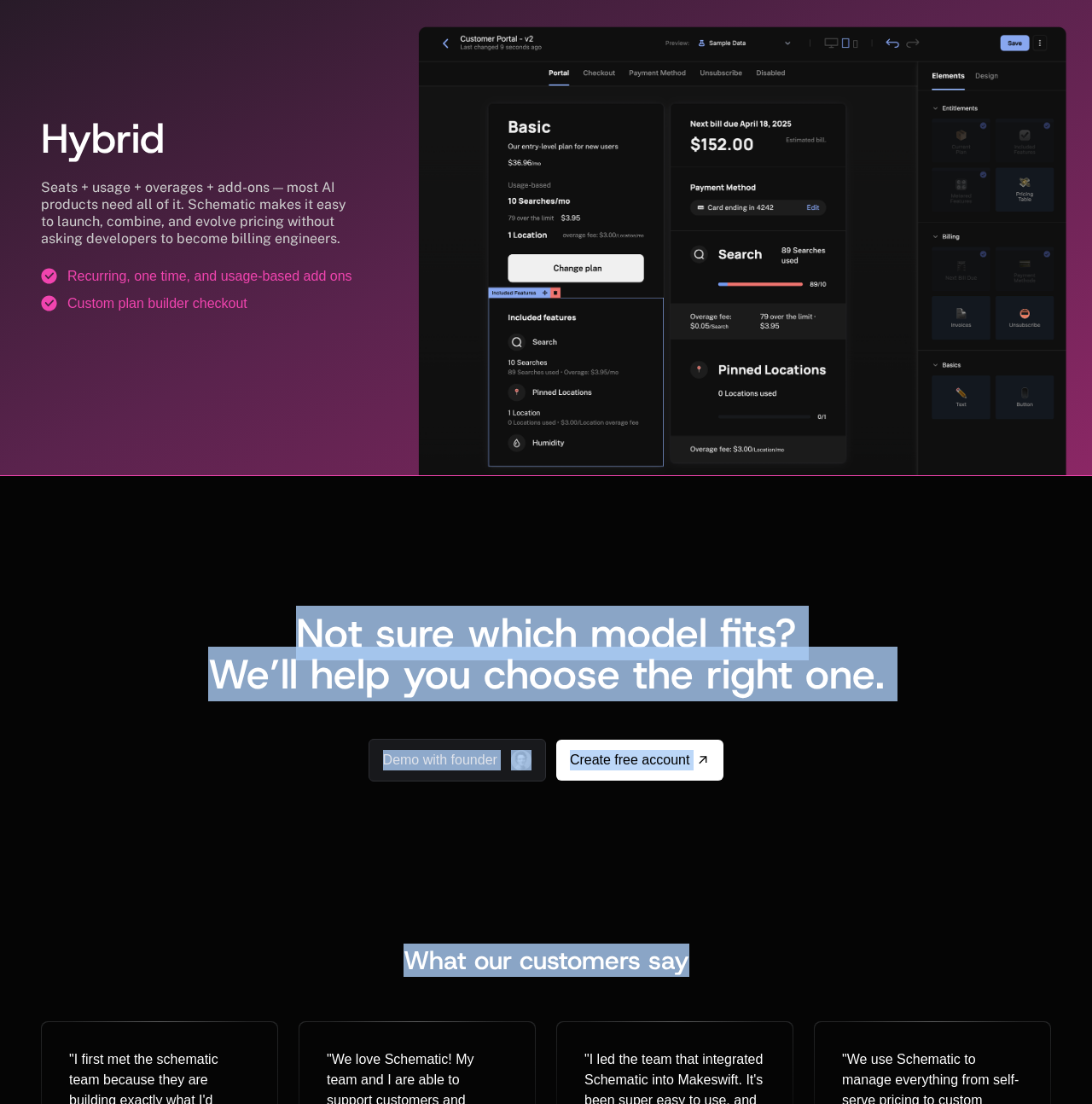
drag, startPoint x: 230, startPoint y: 505, endPoint x: 378, endPoint y: 549, distance: 154.4
click at [236, 509] on div "Not sure which model fits? We’ll help you choose the right one. Demo with found…" at bounding box center [546, 669] width 1092 height 387
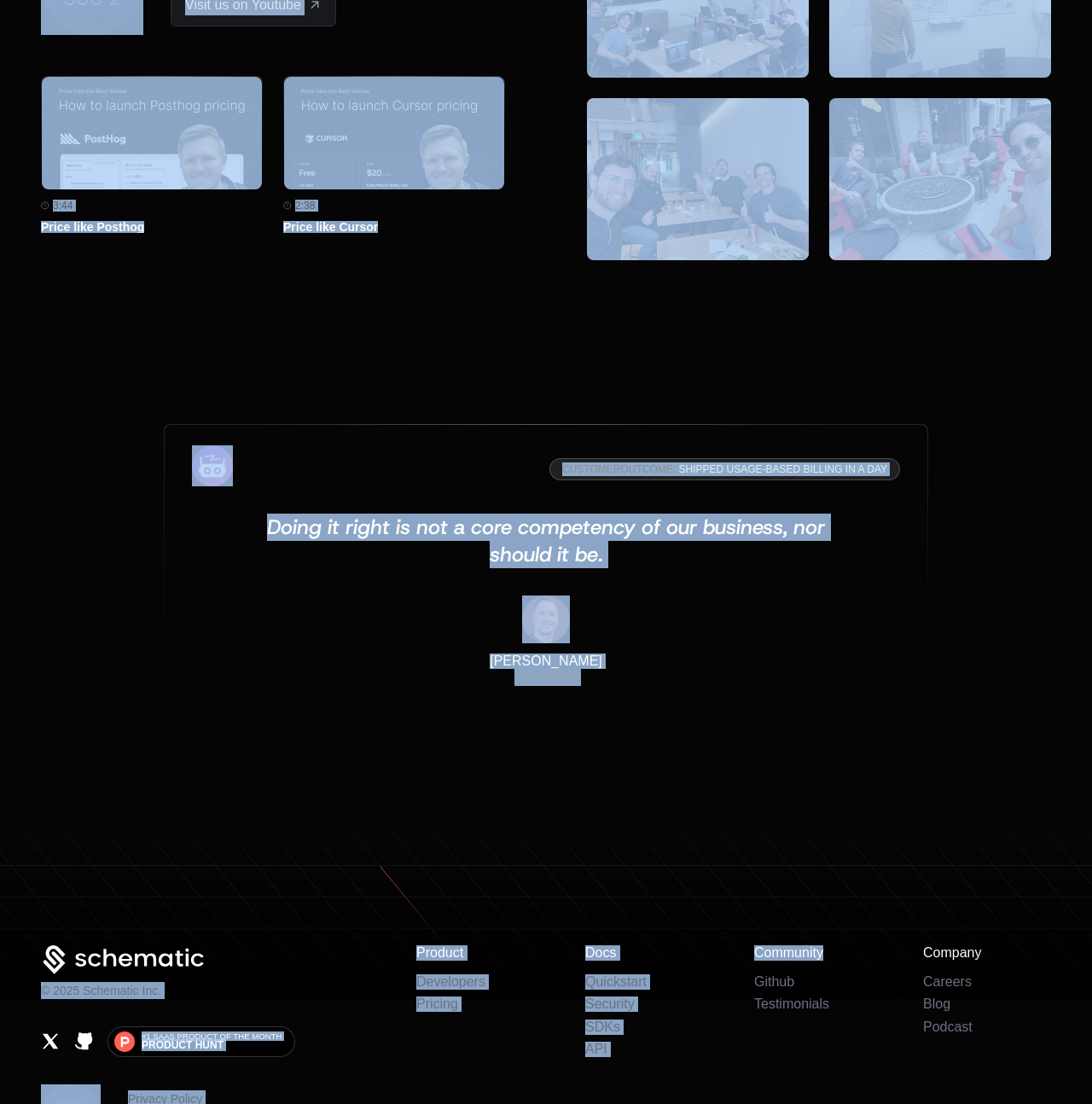
scroll to position [5132, 0]
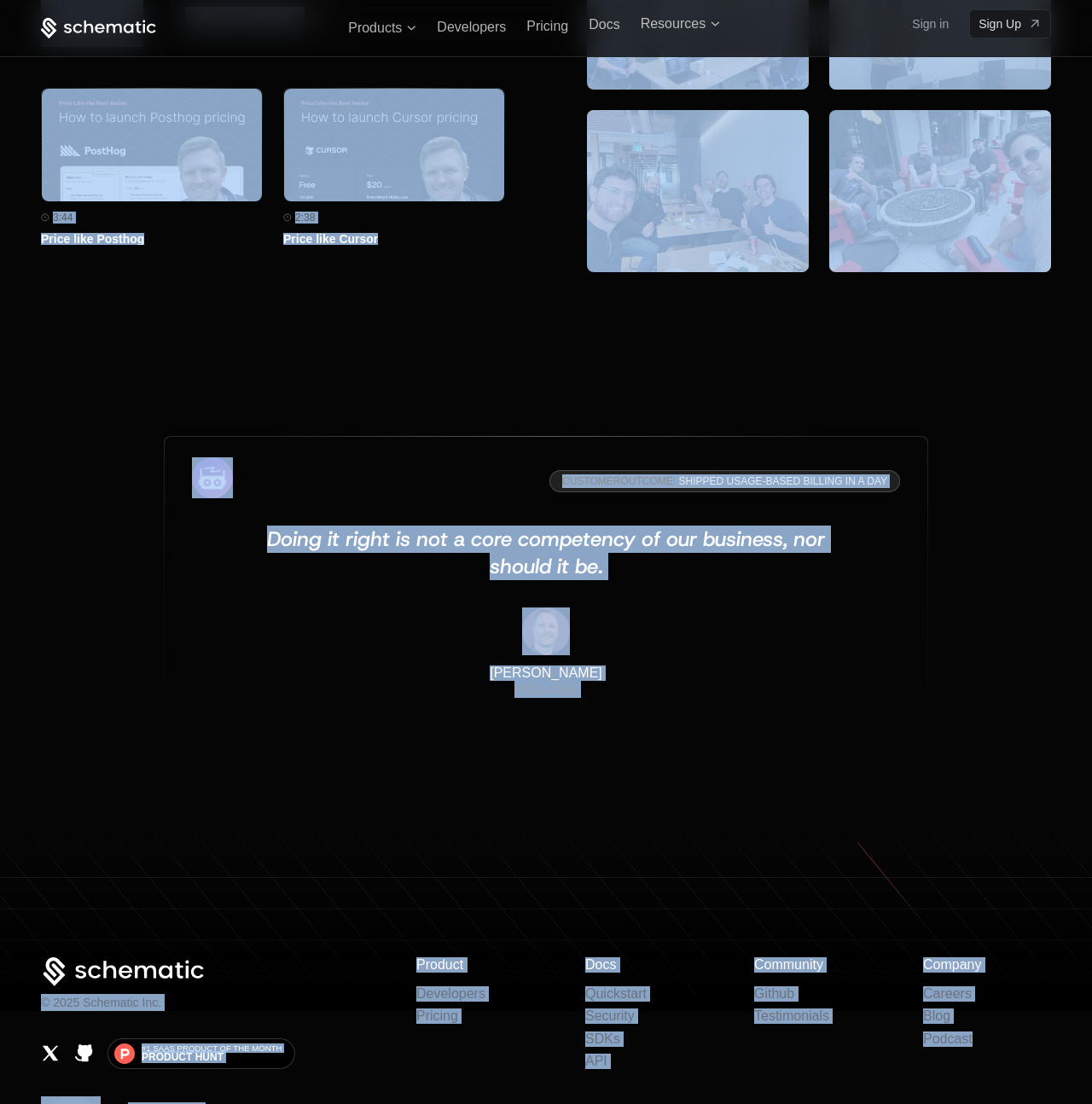
drag, startPoint x: 968, startPoint y: 882, endPoint x: 935, endPoint y: 1075, distance: 195.8
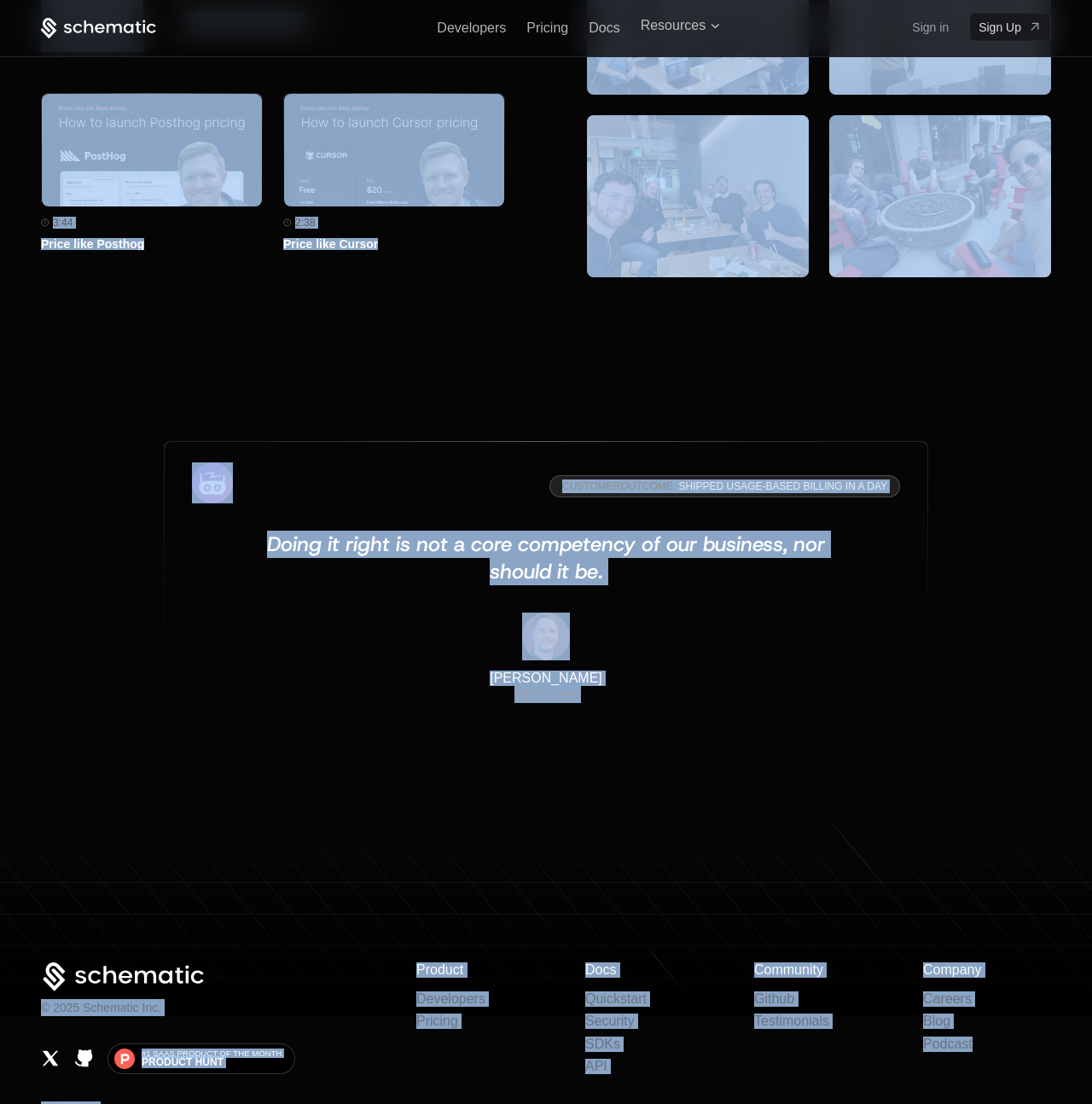
click at [931, 1074] on div "Product Developers Pricing Docs Quickstart Security SDKs API Community Github T…" at bounding box center [733, 1062] width 635 height 199
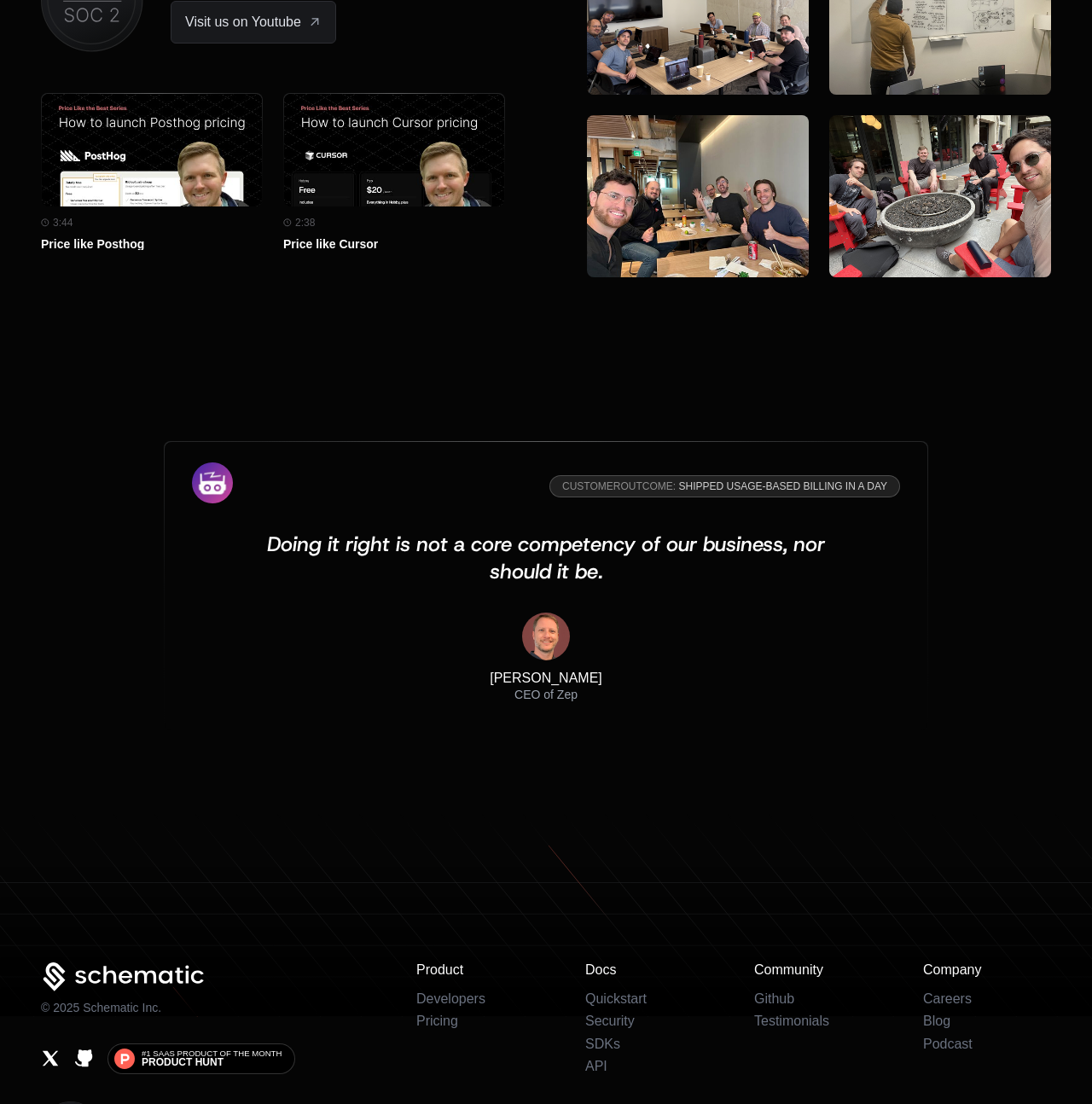
scroll to position [5160, 0]
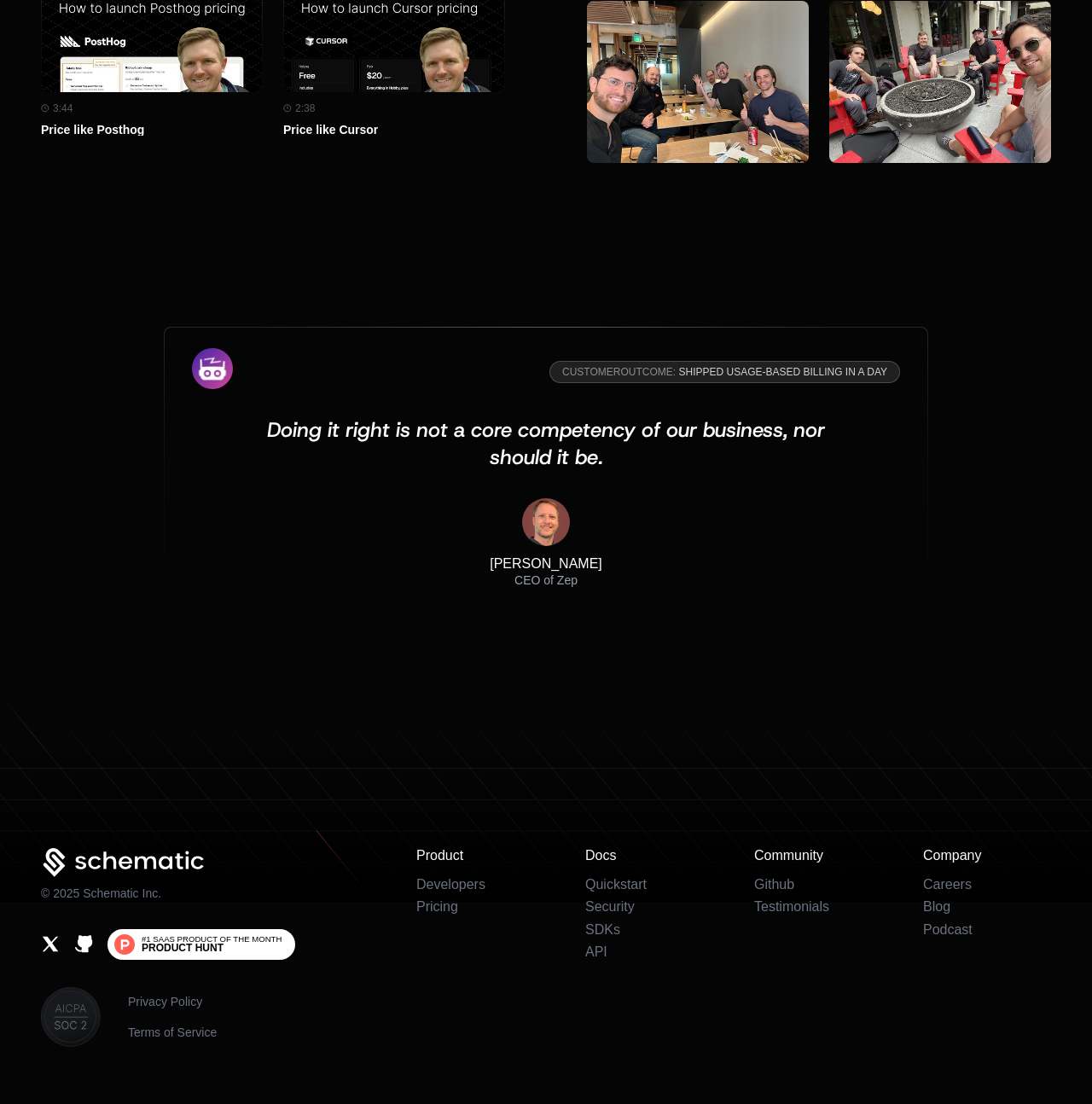
click at [197, 943] on span "Product Hunt" at bounding box center [183, 948] width 82 height 10
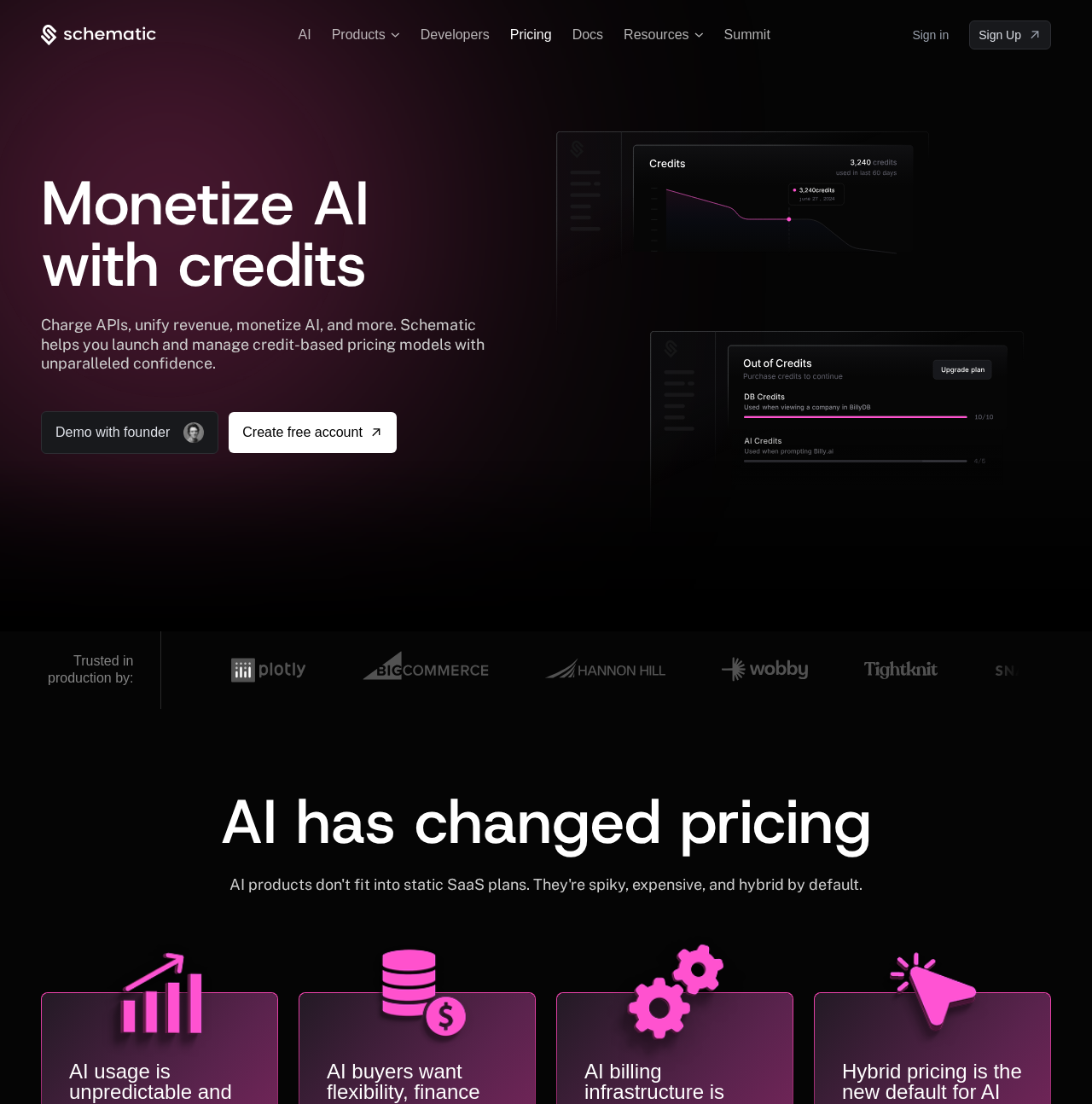
click at [543, 37] on span "Pricing" at bounding box center [531, 35] width 42 height 15
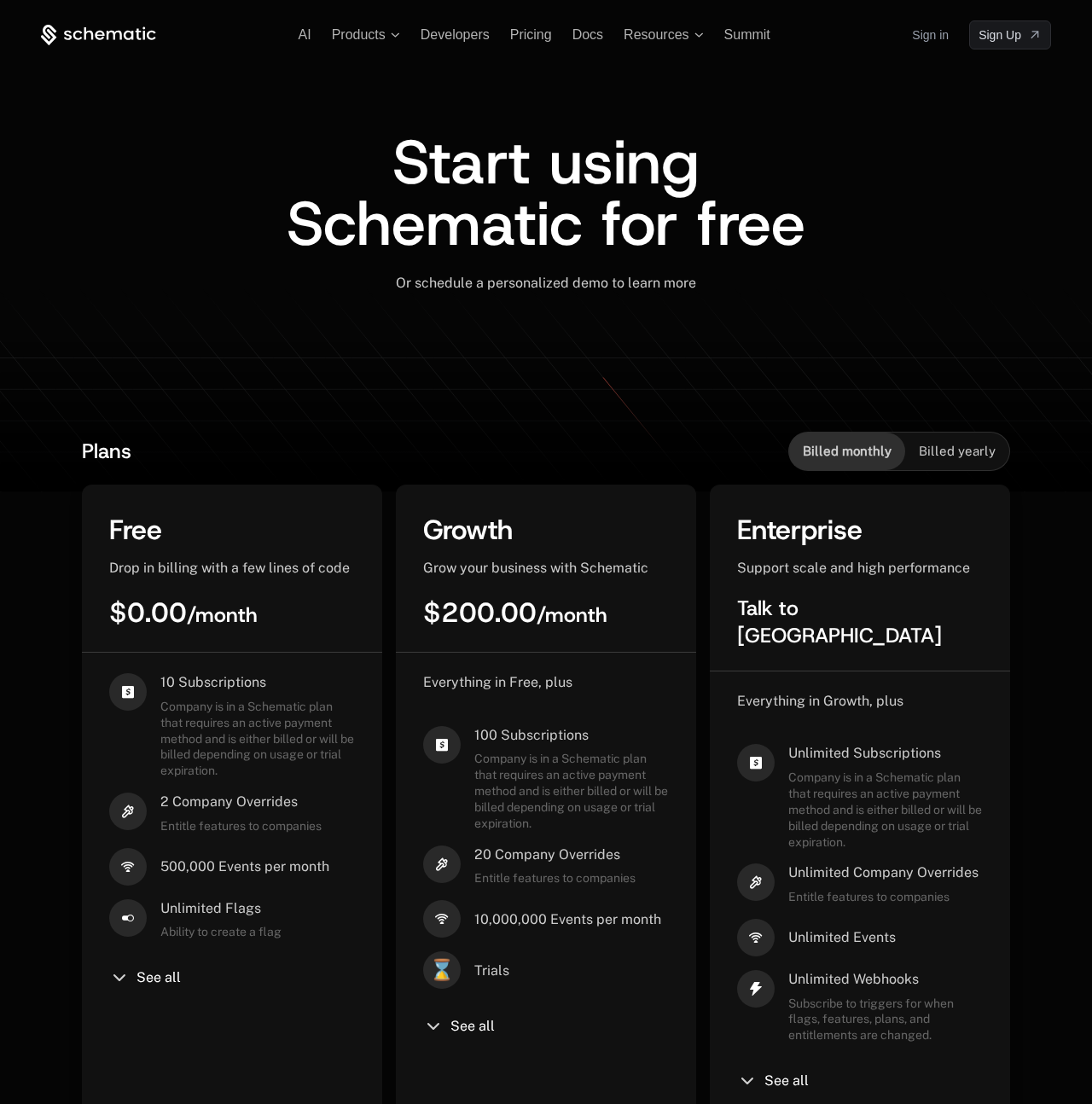
click at [116, 36] on icon at bounding box center [98, 36] width 115 height 22
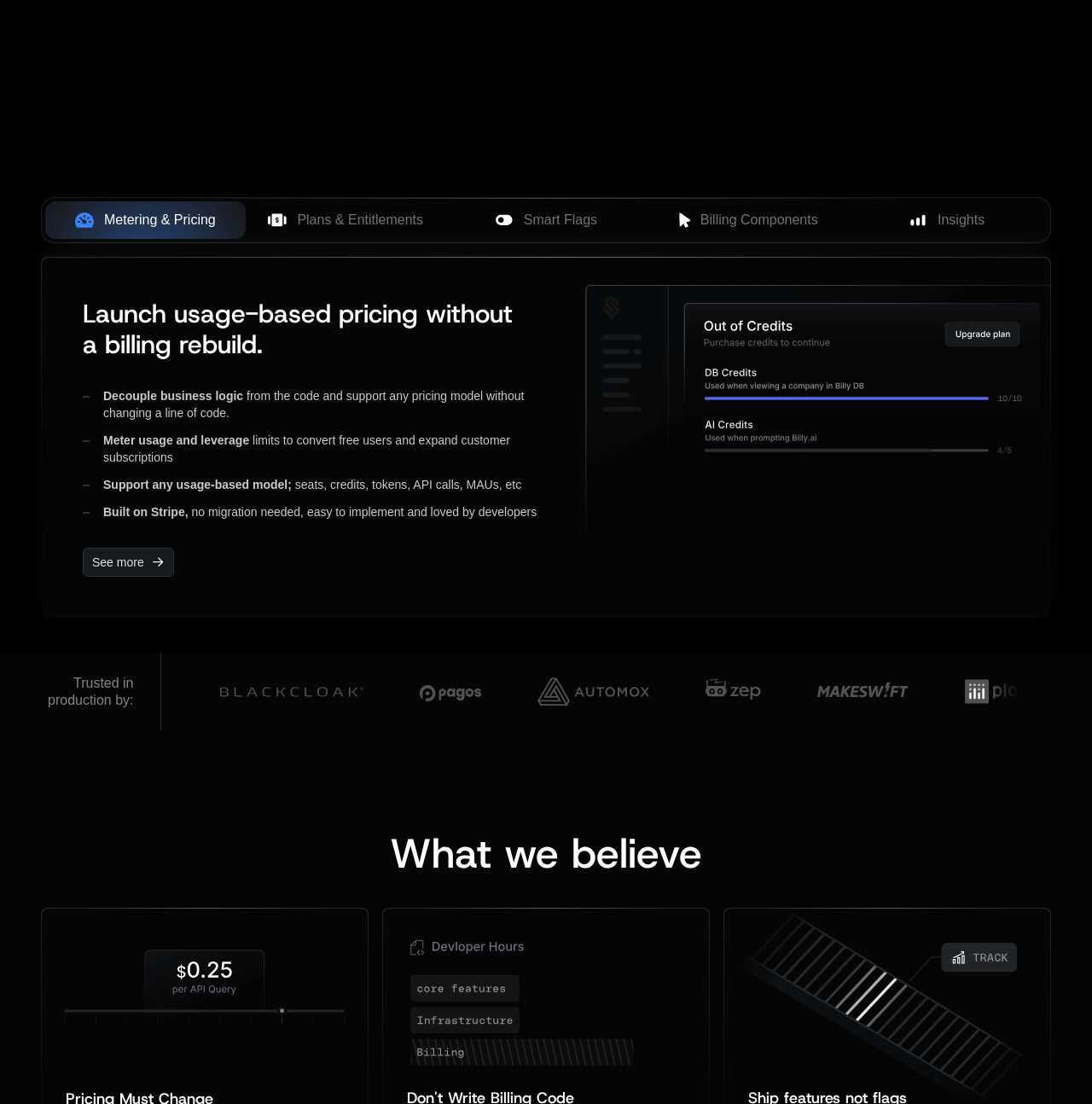
scroll to position [693, 0]
